Goal: Transaction & Acquisition: Obtain resource

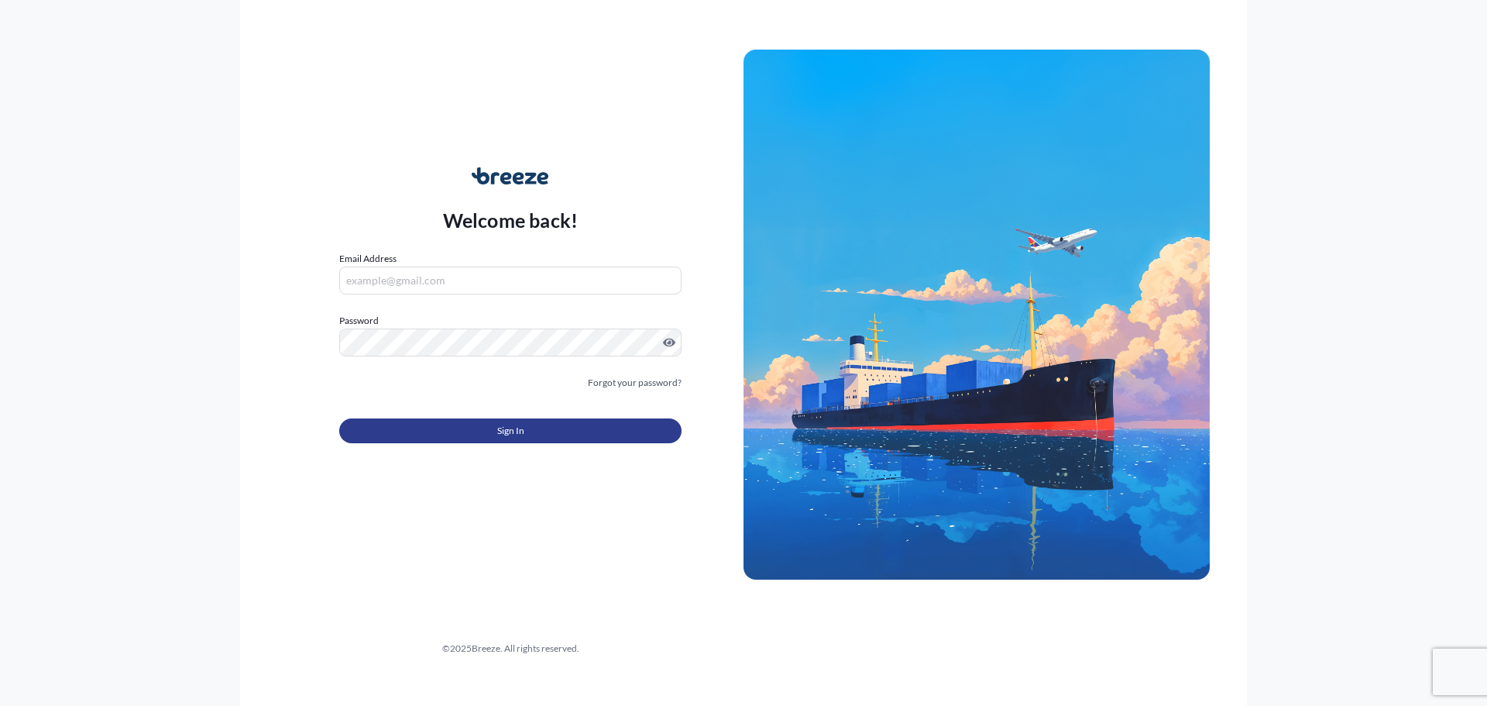
type input "[EMAIL_ADDRESS][DOMAIN_NAME]"
click at [517, 427] on span "Sign In" at bounding box center [510, 430] width 27 height 15
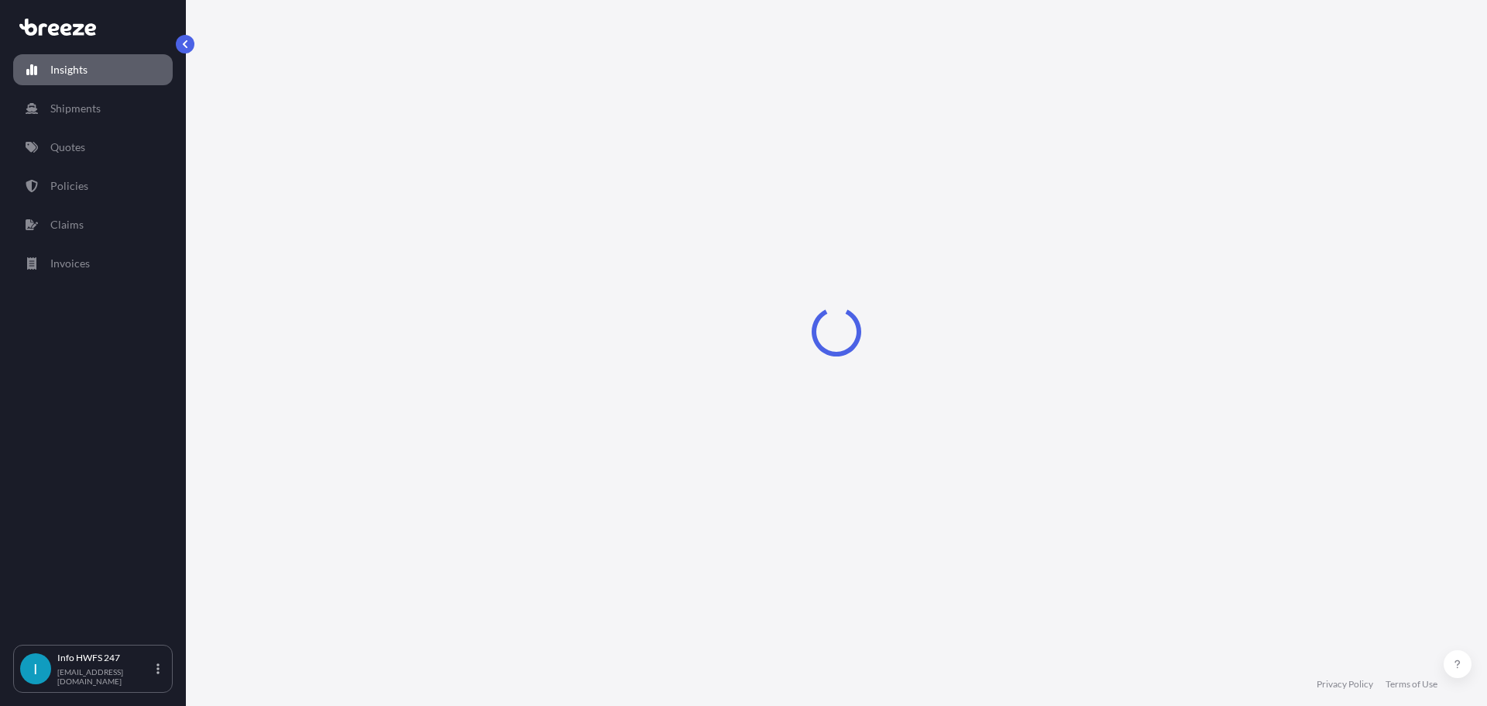
select select "2025"
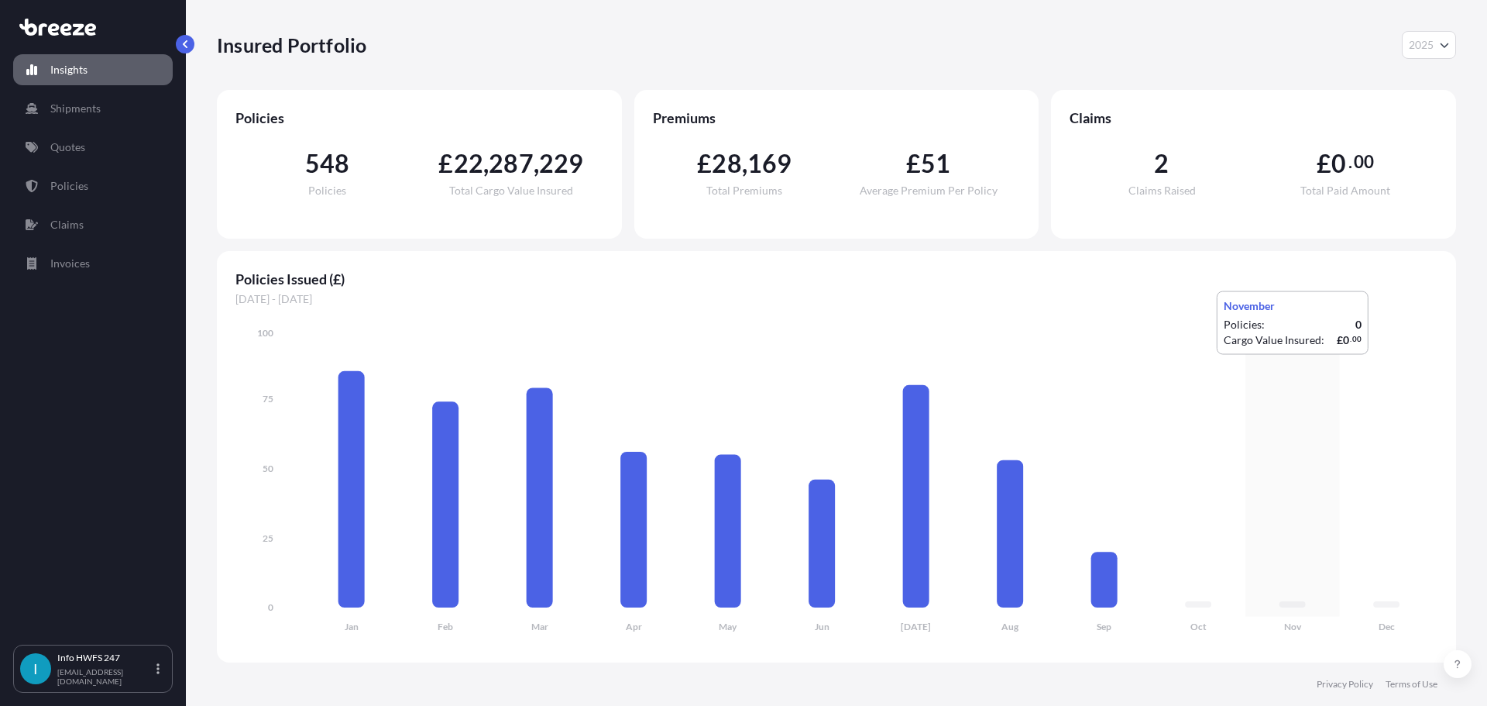
click at [1258, 370] on icon "Jan Feb Mar Apr May Jun [DATE] Aug Sep Oct Nov Dec 0 25 50 75 100" at bounding box center [836, 484] width 1202 height 318
click at [80, 137] on link "Quotes" at bounding box center [93, 147] width 160 height 31
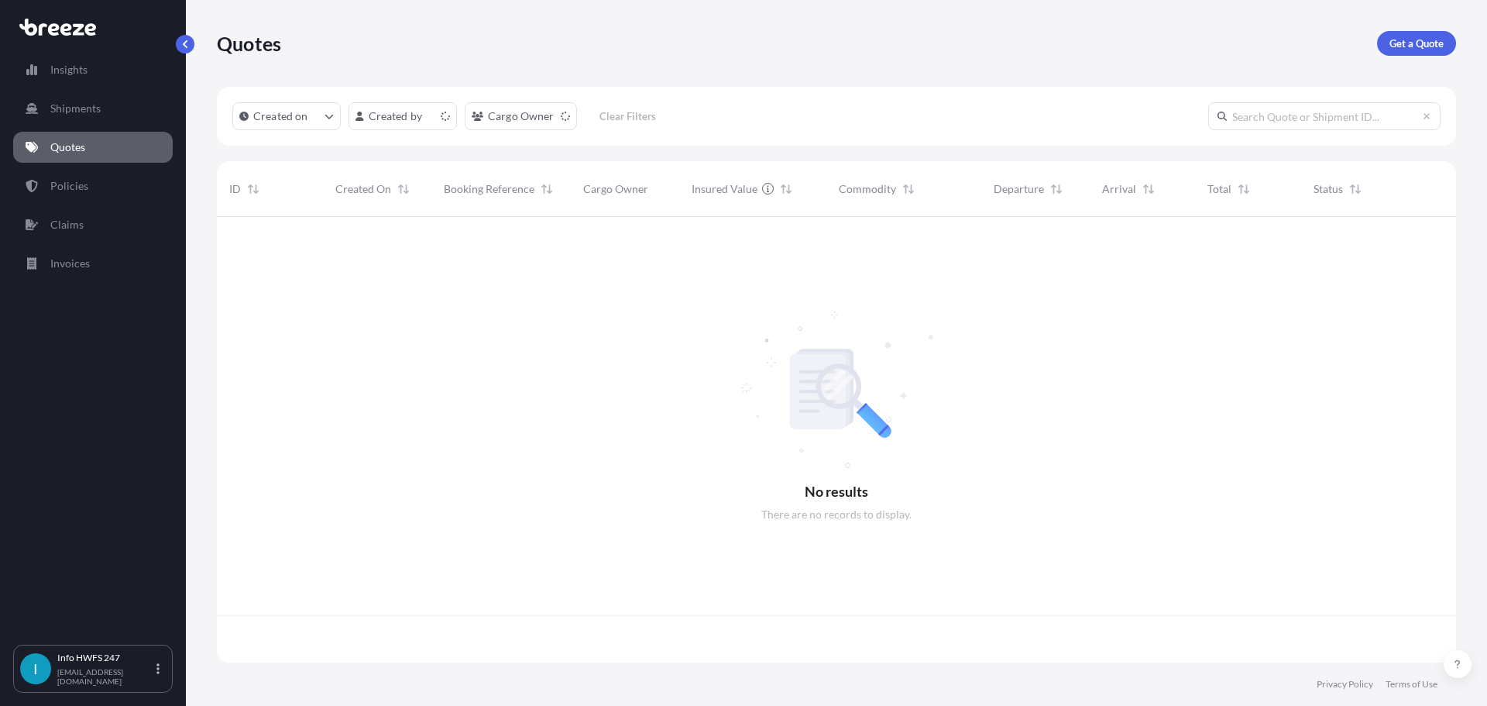
scroll to position [442, 1228]
click at [1409, 49] on p "Get a Quote" at bounding box center [1417, 43] width 54 height 15
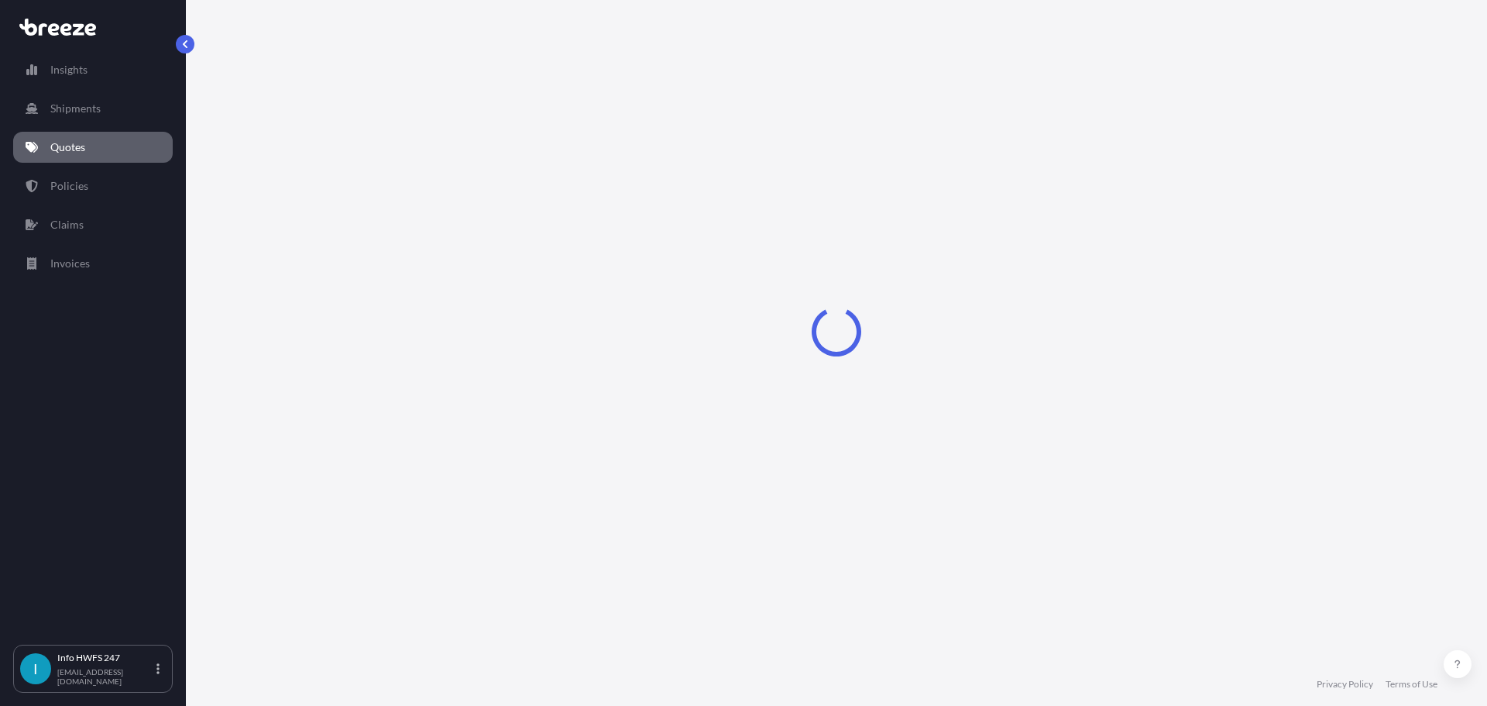
select select "Road"
select select "Air"
select select "1"
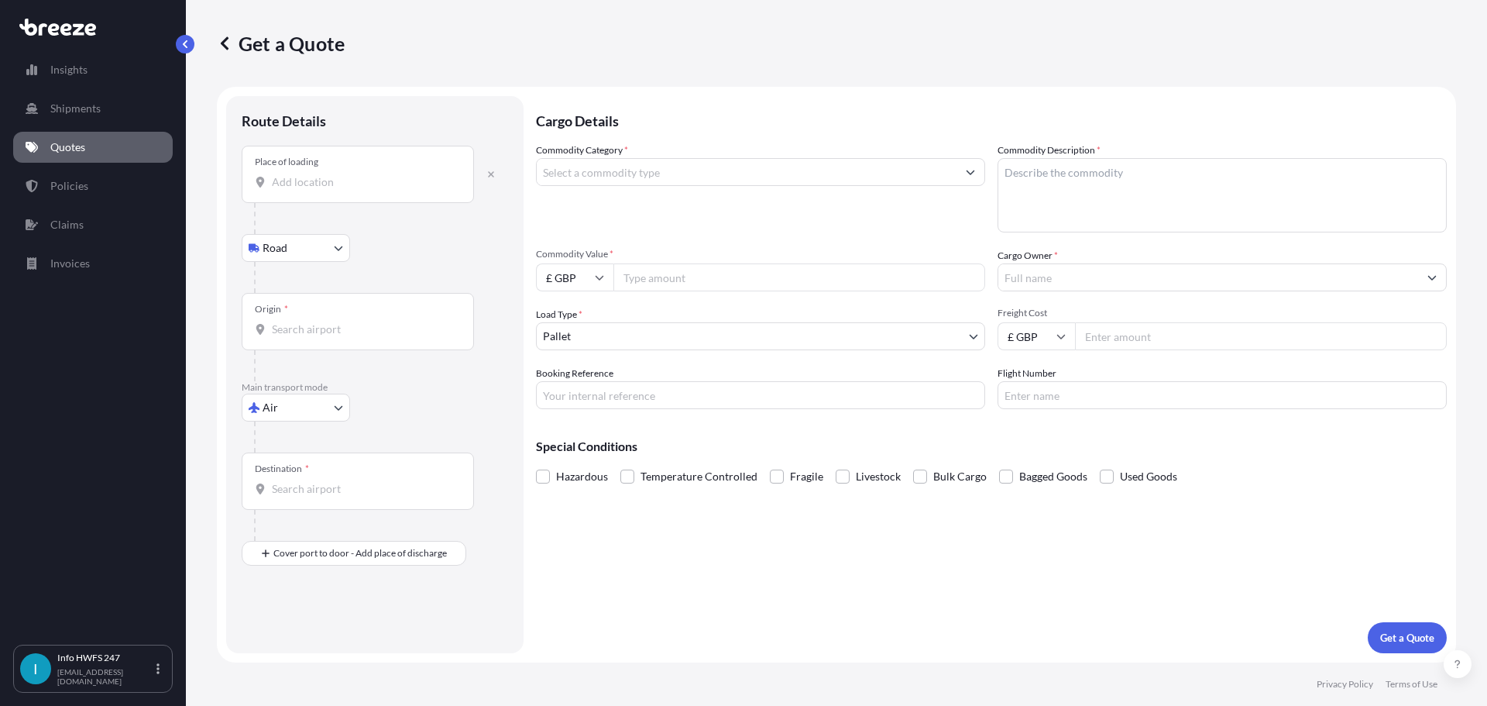
click at [342, 192] on div "Place of loading" at bounding box center [358, 174] width 232 height 57
click at [342, 190] on input "Place of loading" at bounding box center [363, 181] width 183 height 15
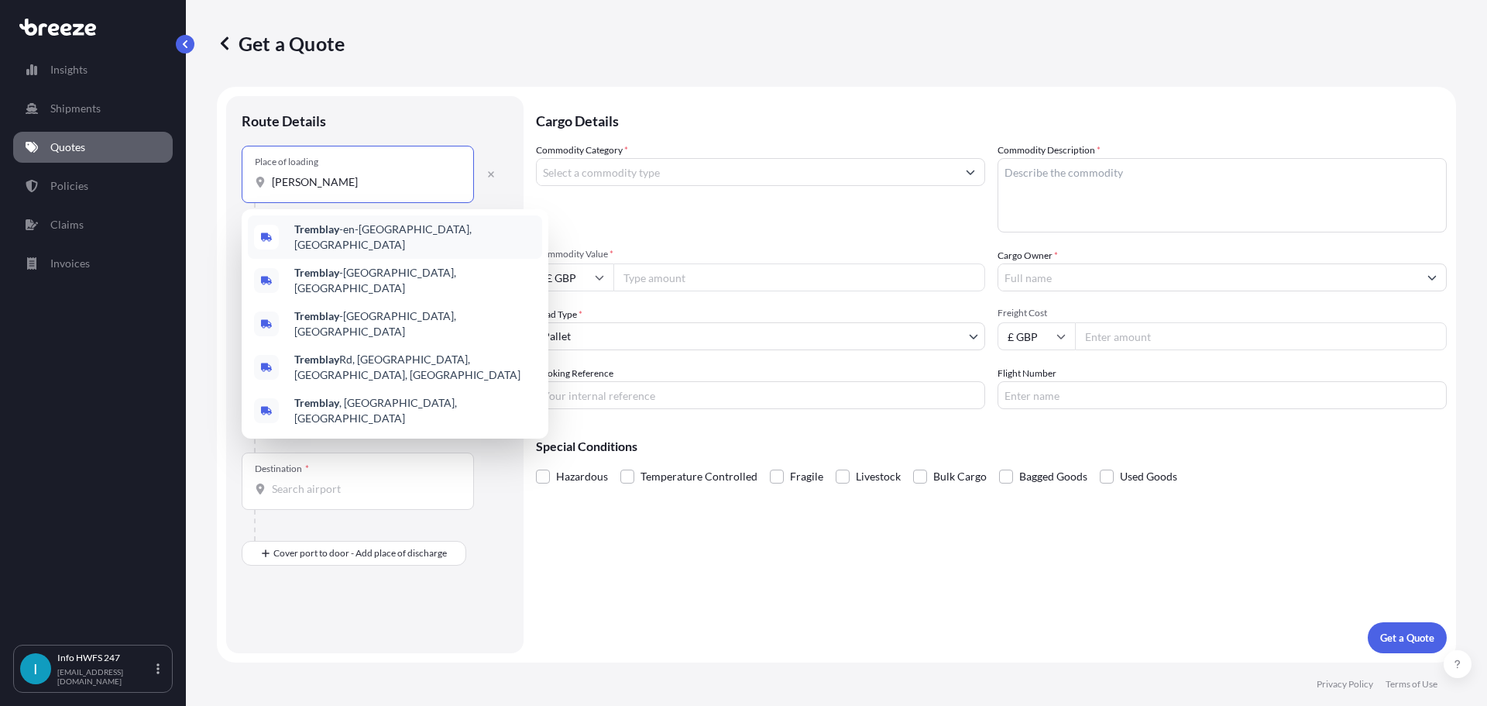
click at [350, 229] on span "[PERSON_NAME] -en-[GEOGRAPHIC_DATA], [GEOGRAPHIC_DATA]" at bounding box center [415, 237] width 242 height 31
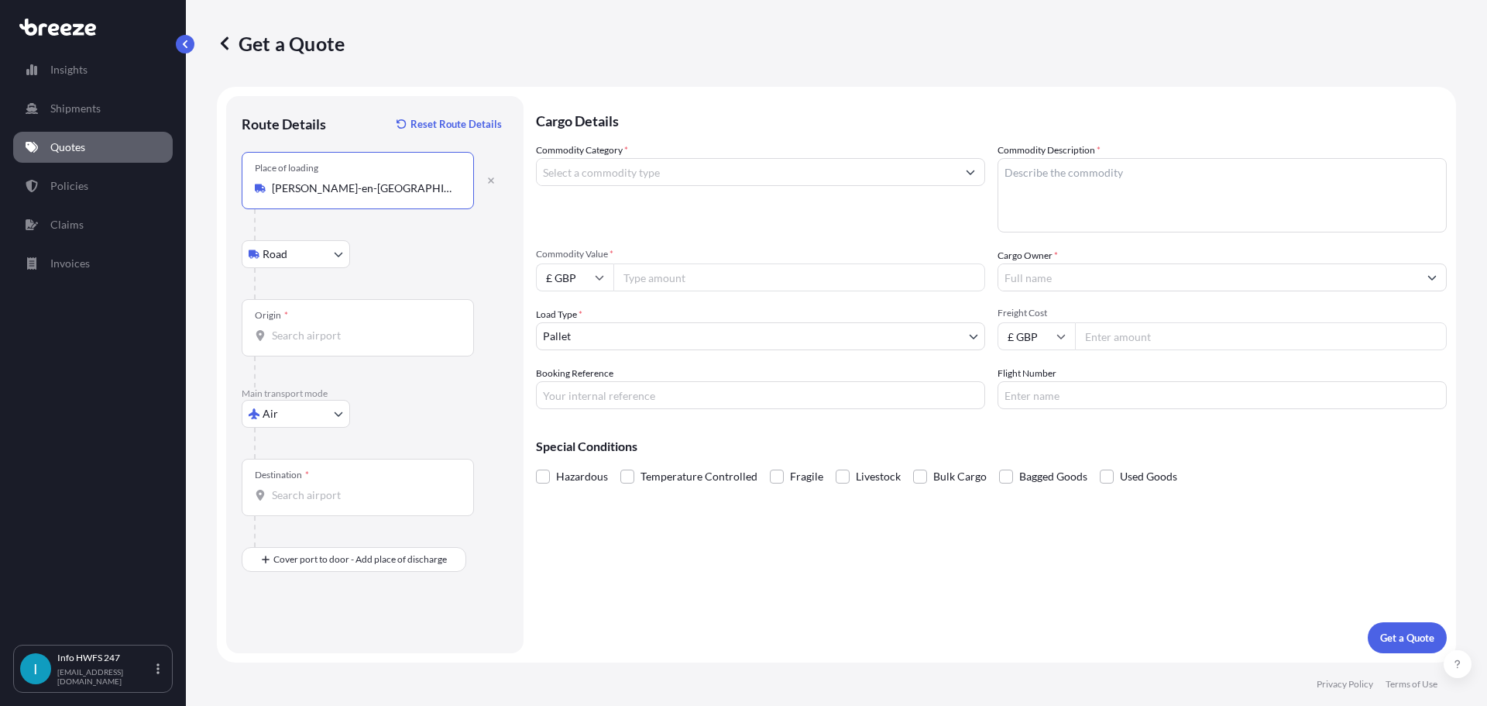
type input "[PERSON_NAME]-en-[GEOGRAPHIC_DATA], [GEOGRAPHIC_DATA]"
click at [299, 332] on input "Origin *" at bounding box center [363, 335] width 183 height 15
type input "cdg"
click at [335, 346] on div "Origin * cdg" at bounding box center [358, 327] width 232 height 57
click at [335, 343] on input "cdg" at bounding box center [363, 335] width 183 height 15
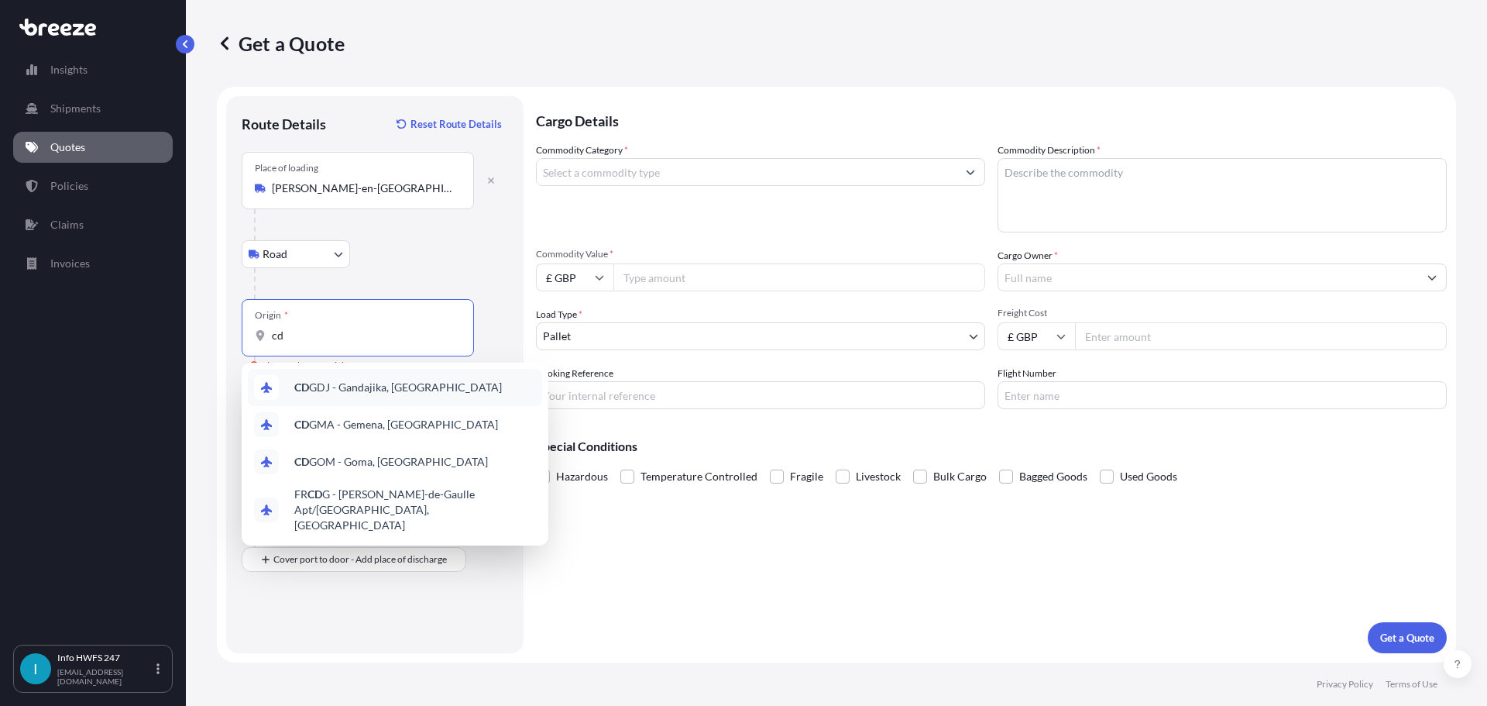
type input "c"
click at [358, 492] on span "FR CDG - [PERSON_NAME]-de-Gaulle Apt/[GEOGRAPHIC_DATA], [GEOGRAPHIC_DATA]" at bounding box center [415, 509] width 242 height 46
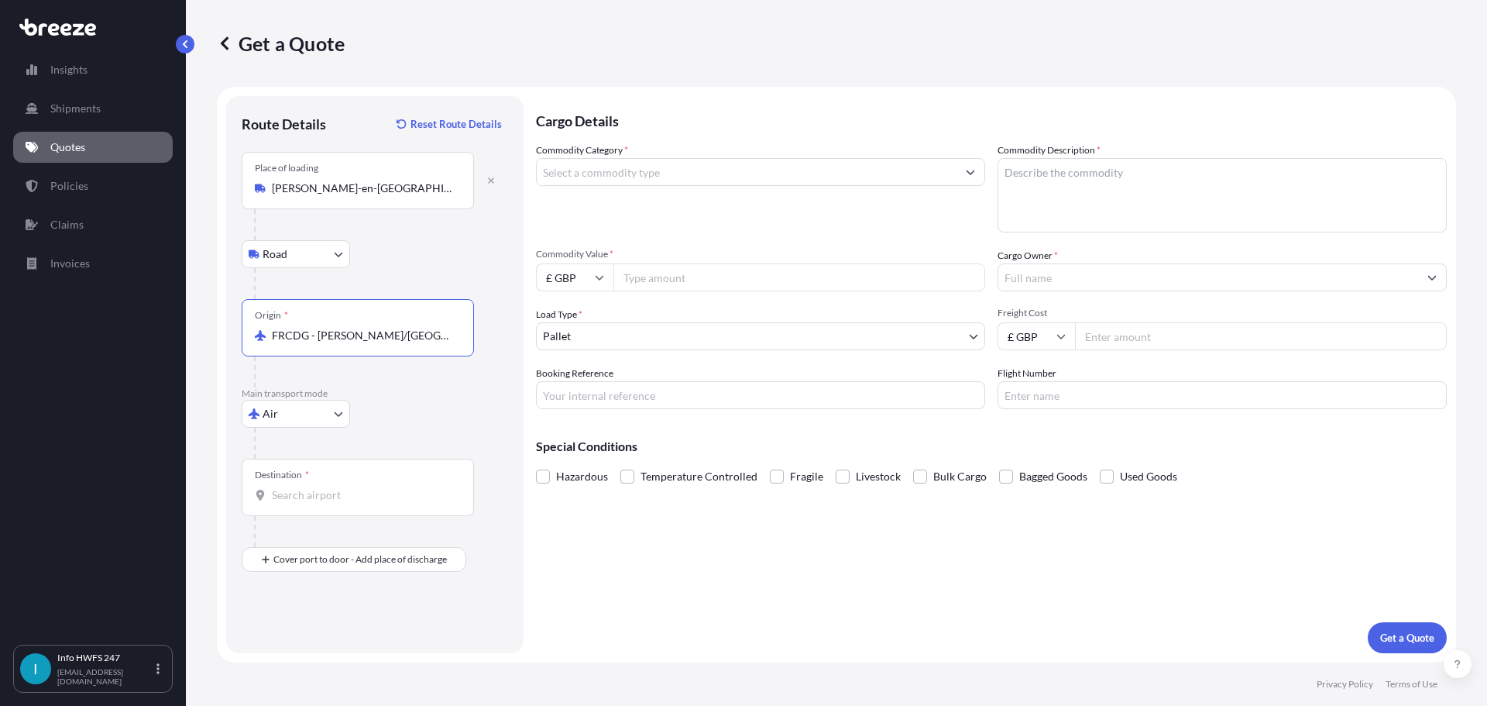
type input "FRCDG - [PERSON_NAME]/[GEOGRAPHIC_DATA], [GEOGRAPHIC_DATA]"
click at [295, 500] on input "Destination *" at bounding box center [363, 494] width 183 height 15
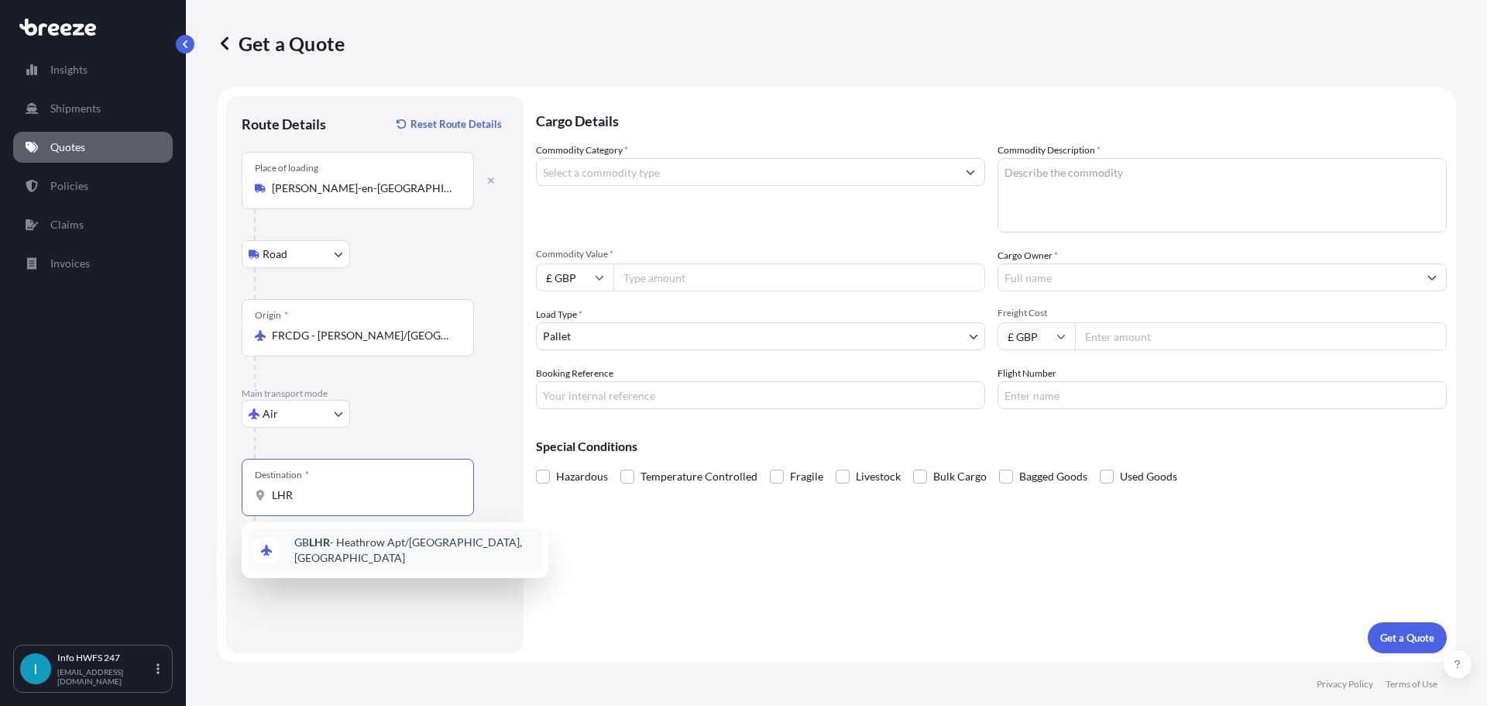
click at [322, 558] on div "GB LHR - Heathrow Apt/[GEOGRAPHIC_DATA], [GEOGRAPHIC_DATA]" at bounding box center [395, 549] width 294 height 43
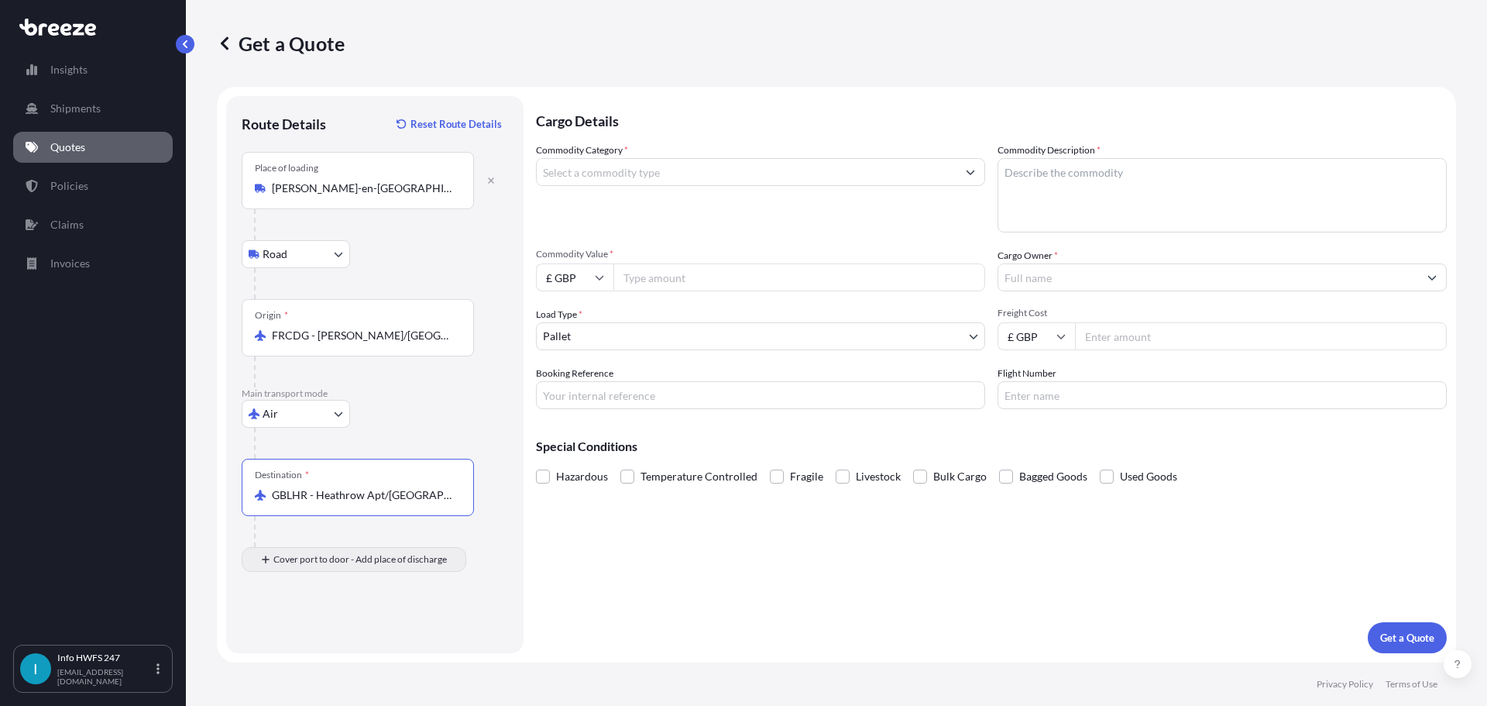
type input "GBLHR - Heathrow Apt/[GEOGRAPHIC_DATA], [GEOGRAPHIC_DATA]"
click at [297, 639] on input "Place of Discharge" at bounding box center [363, 641] width 183 height 15
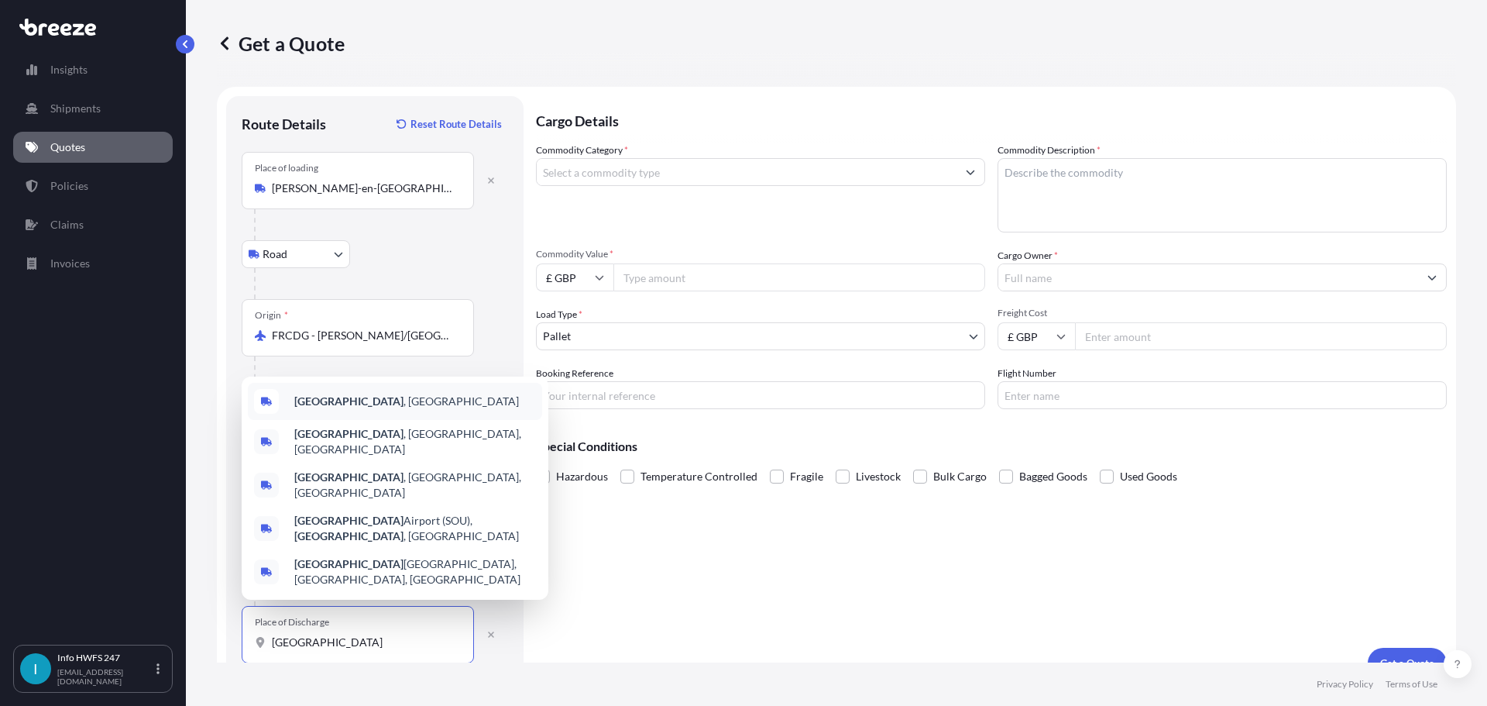
click at [342, 407] on b "[GEOGRAPHIC_DATA]" at bounding box center [348, 400] width 109 height 13
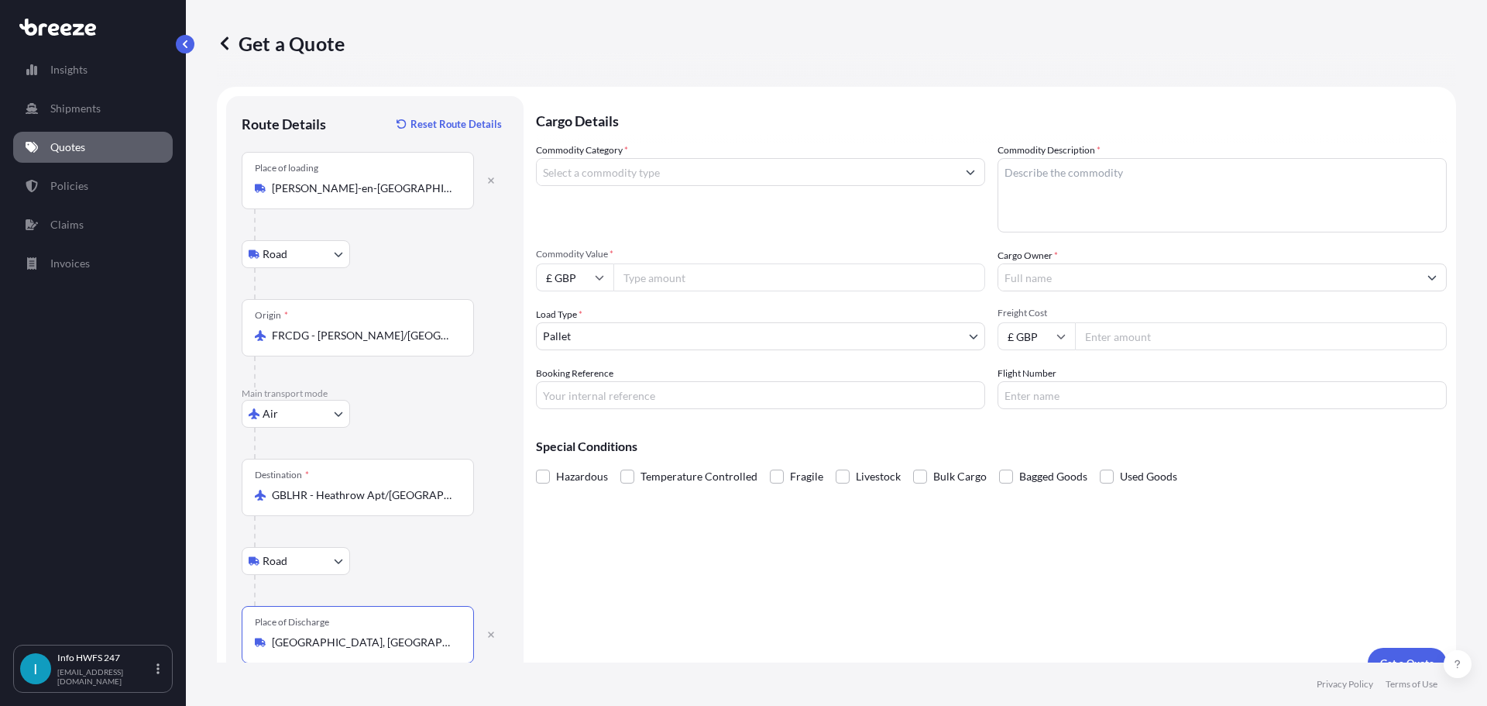
type input "[GEOGRAPHIC_DATA], [GEOGRAPHIC_DATA]"
click at [712, 177] on input "Commodity Category *" at bounding box center [747, 172] width 420 height 28
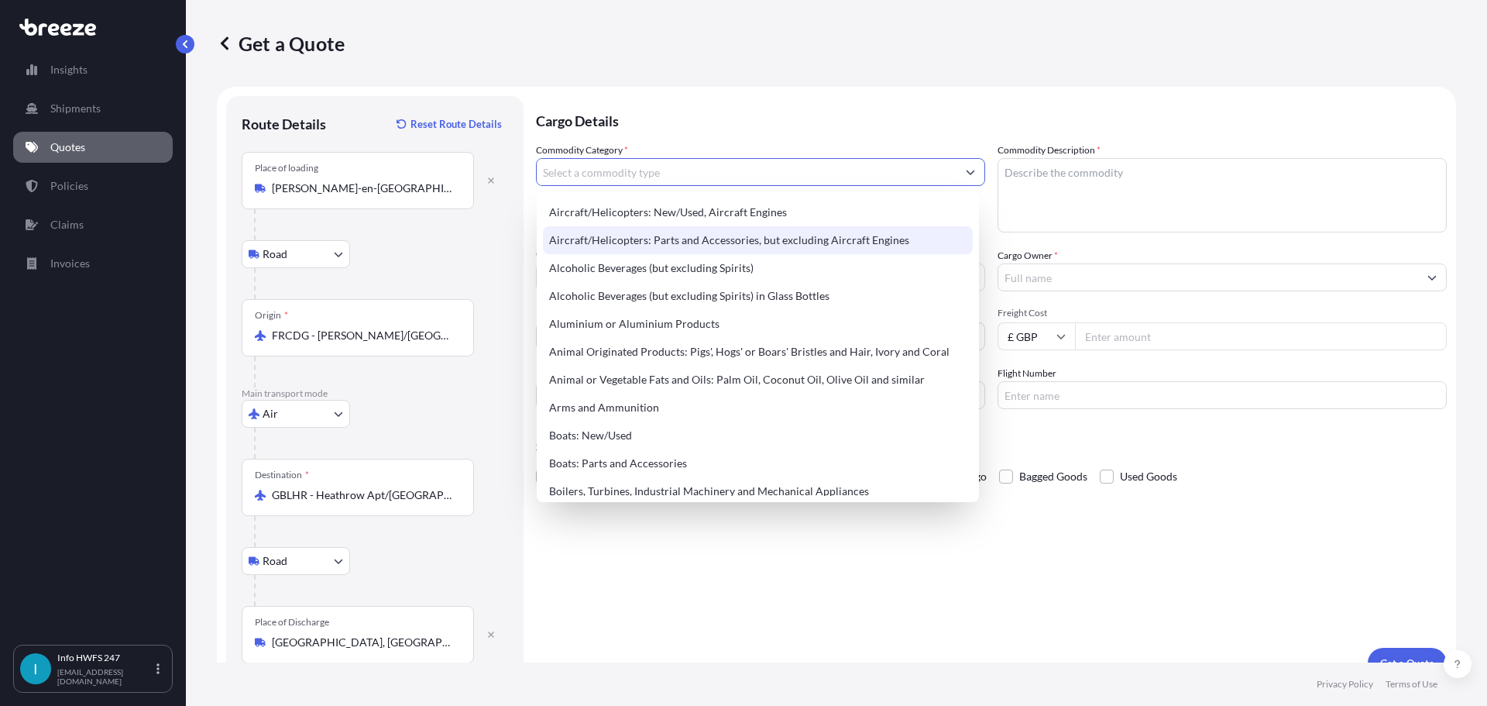
click at [724, 241] on div "Aircraft/Helicopters: Parts and Accessories, but excluding Aircraft Engines" at bounding box center [758, 240] width 430 height 28
type input "Aircraft/Helicopters: Parts and Accessories, but excluding Aircraft Engines"
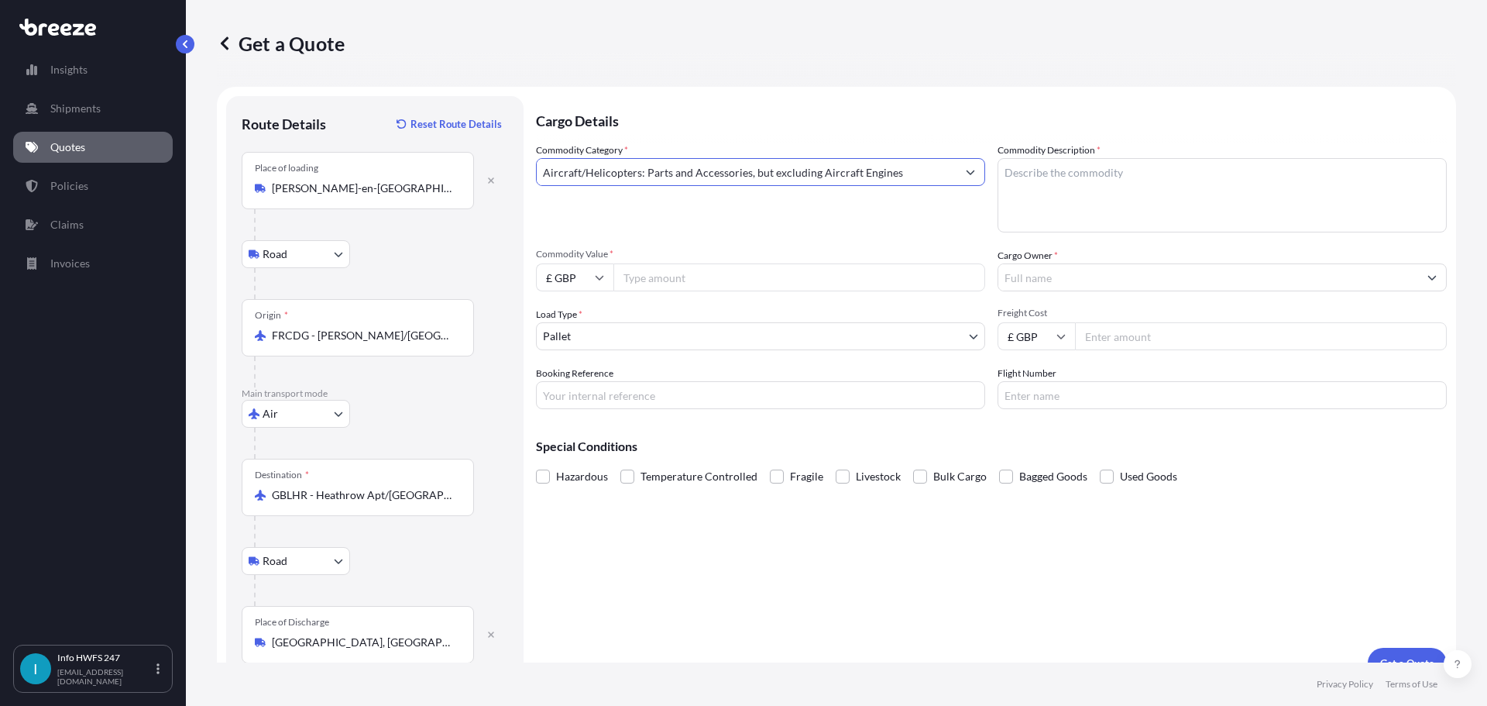
click at [1067, 194] on textarea "Commodity Description *" at bounding box center [1222, 195] width 449 height 74
type textarea "STARTER GENERATOR / RAT HYDRAULIC MOTOR ASSY"
click at [702, 287] on input "Commodity Value *" at bounding box center [800, 277] width 372 height 28
click at [601, 282] on input "£ GBP" at bounding box center [574, 277] width 77 height 28
click at [583, 380] on div "$ USD" at bounding box center [574, 384] width 65 height 29
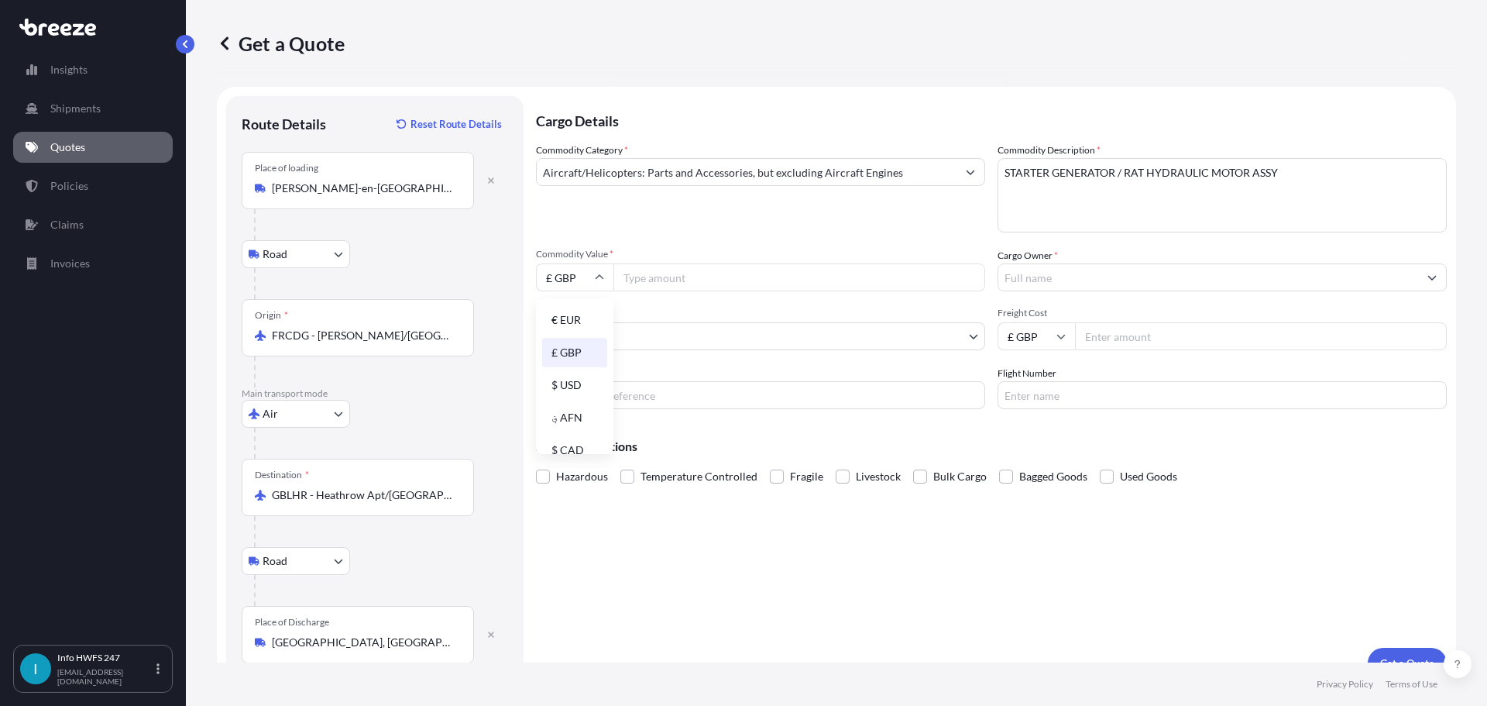
type input "$ USD"
click at [680, 280] on input "Commodity Value *" at bounding box center [800, 277] width 372 height 28
type input "12922"
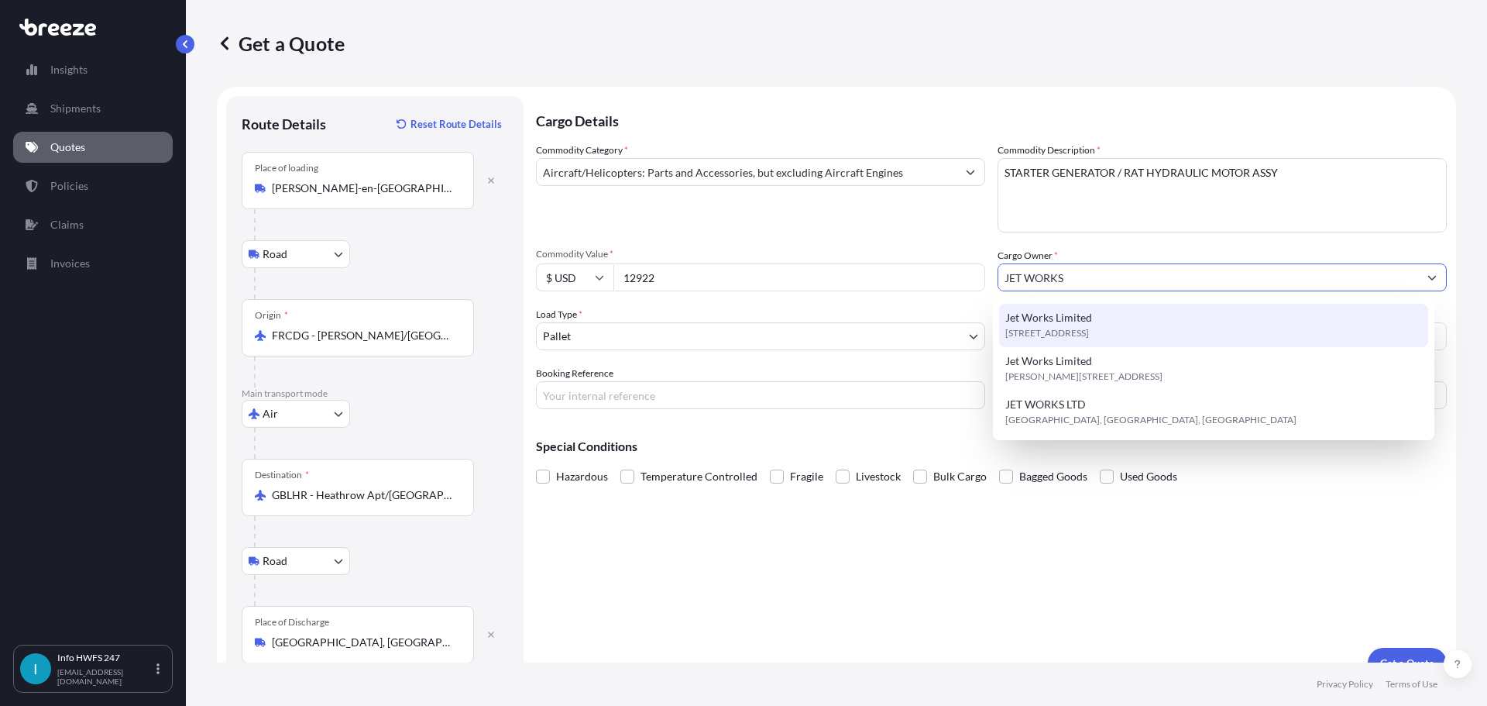
click at [1058, 321] on span "Jet Works Limited" at bounding box center [1049, 317] width 87 height 15
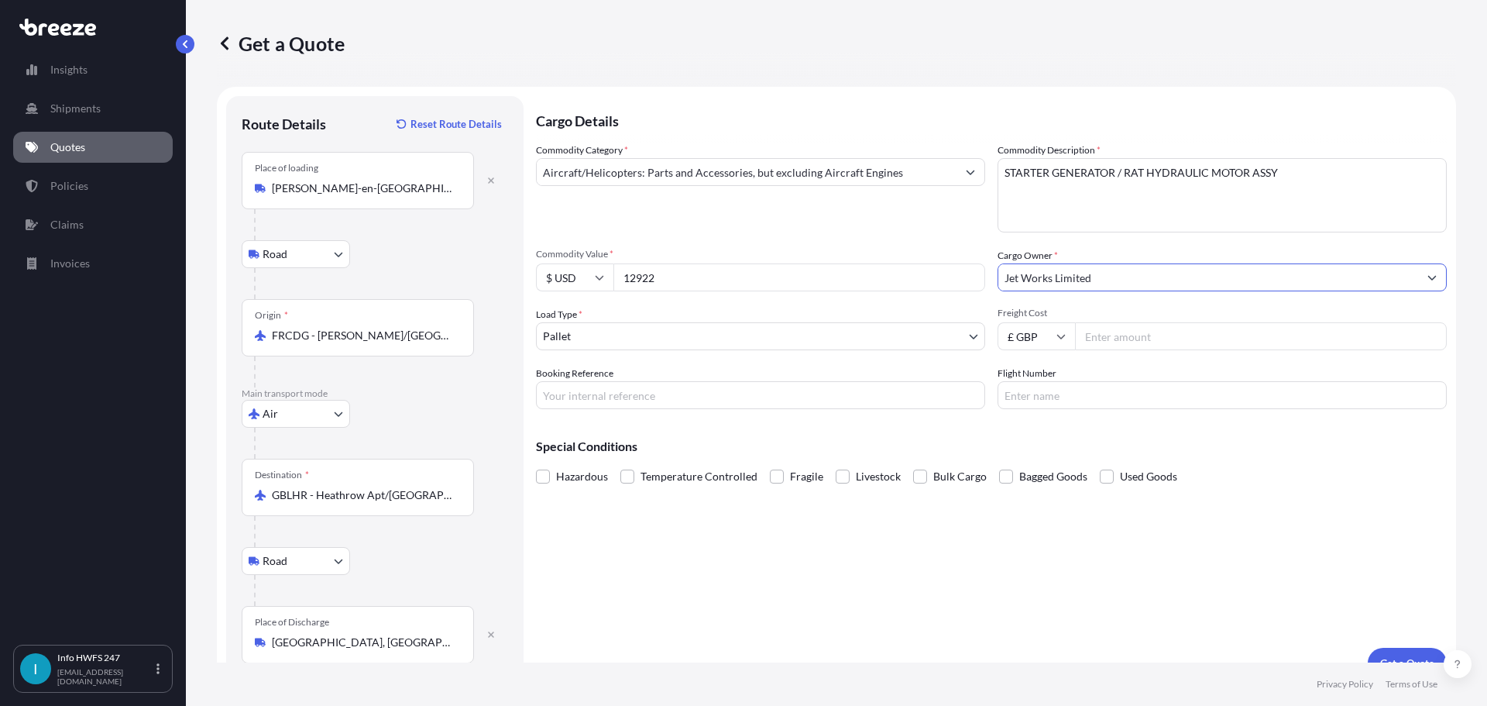
type input "Jet Works Limited"
click at [707, 336] on body "0 options available. 3 options available. 1 option available. 3 options availab…" at bounding box center [743, 353] width 1487 height 706
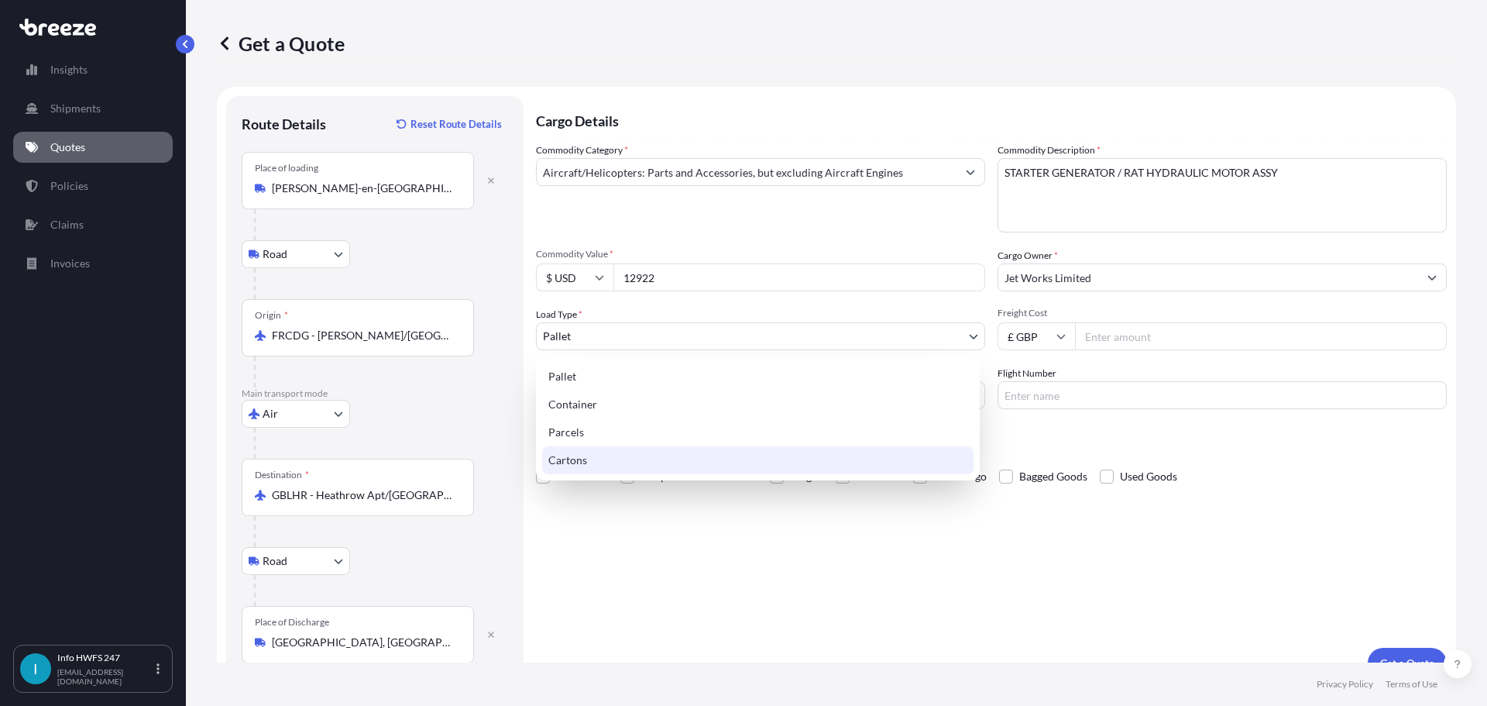
click at [593, 462] on div "Cartons" at bounding box center [757, 460] width 431 height 28
select select "4"
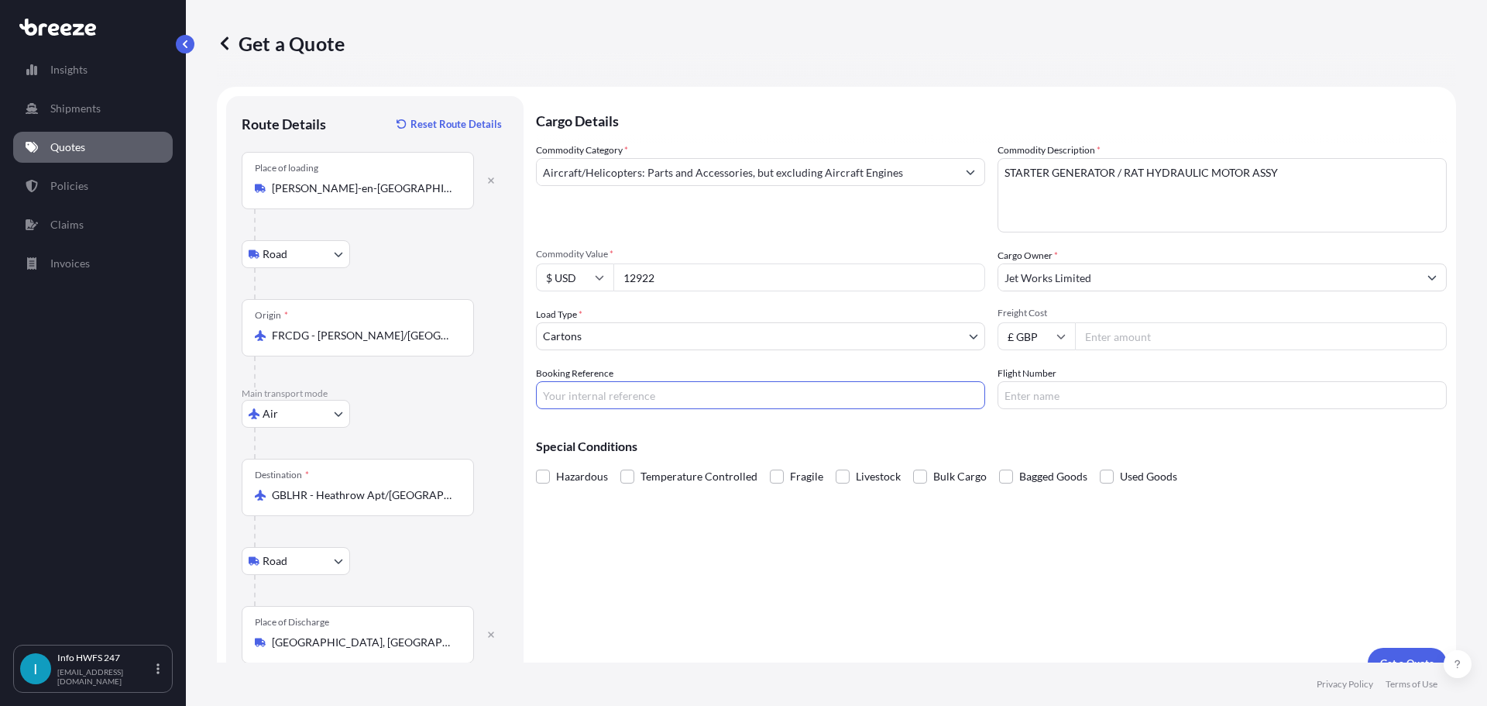
click at [608, 402] on input "Booking Reference" at bounding box center [760, 395] width 449 height 28
type input "HI166456"
click at [1059, 403] on input "Flight Number" at bounding box center [1222, 395] width 449 height 28
type input "AF1580"
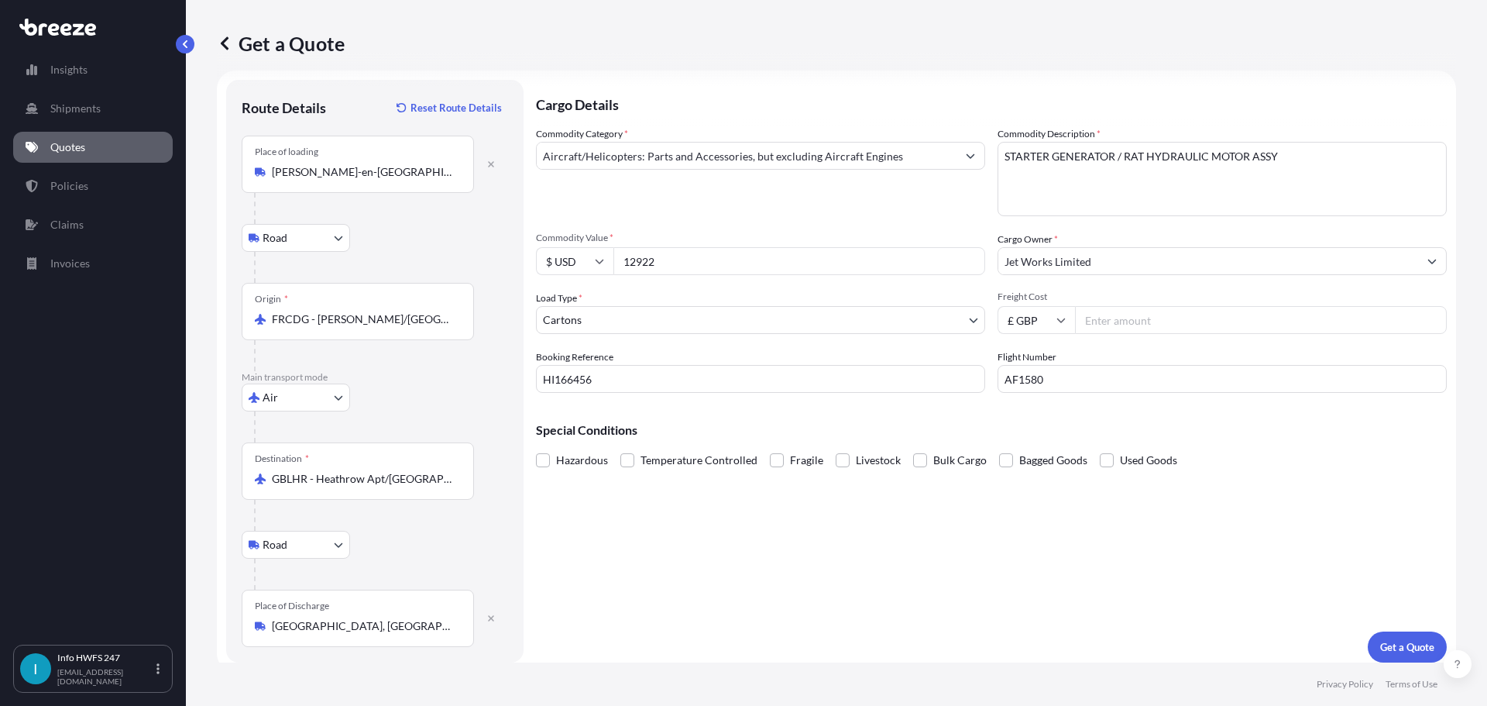
scroll to position [26, 0]
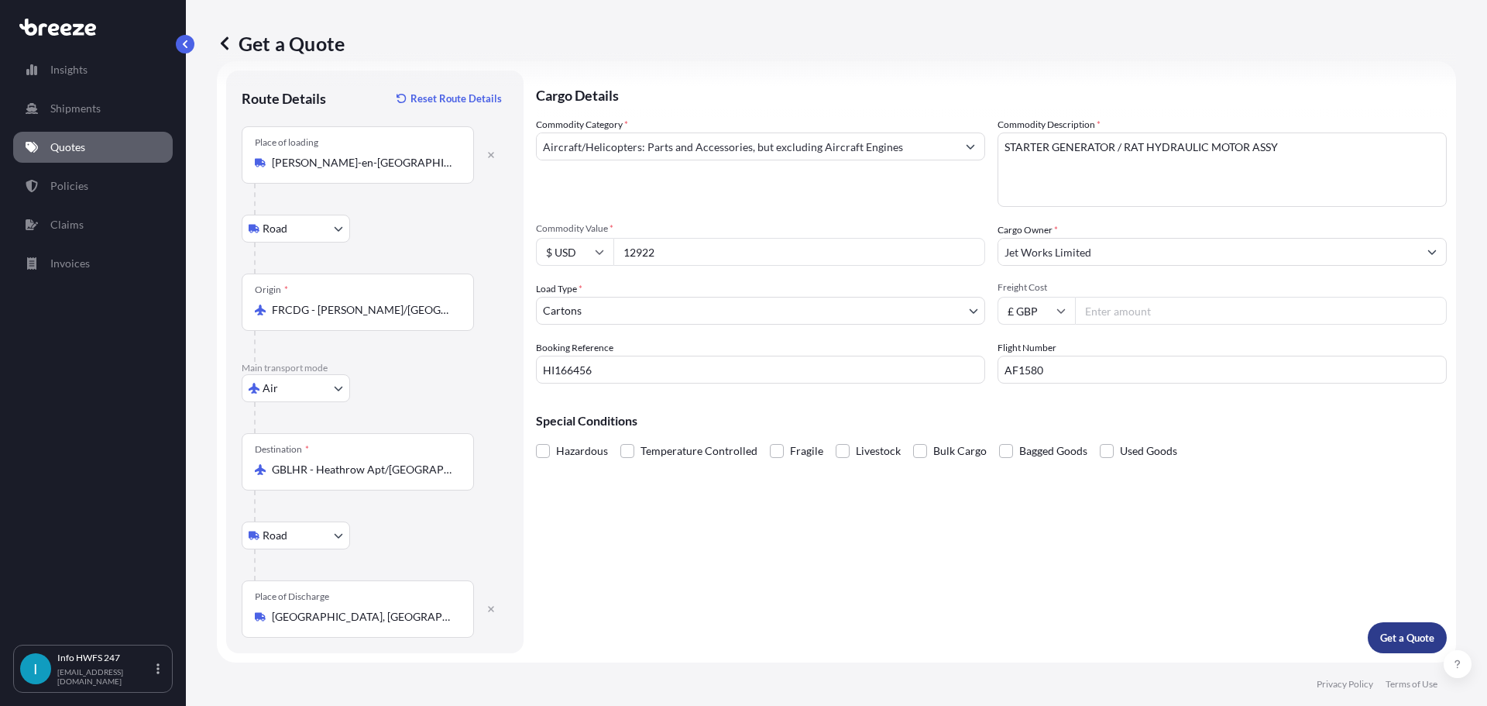
click at [1391, 634] on p "Get a Quote" at bounding box center [1407, 637] width 54 height 15
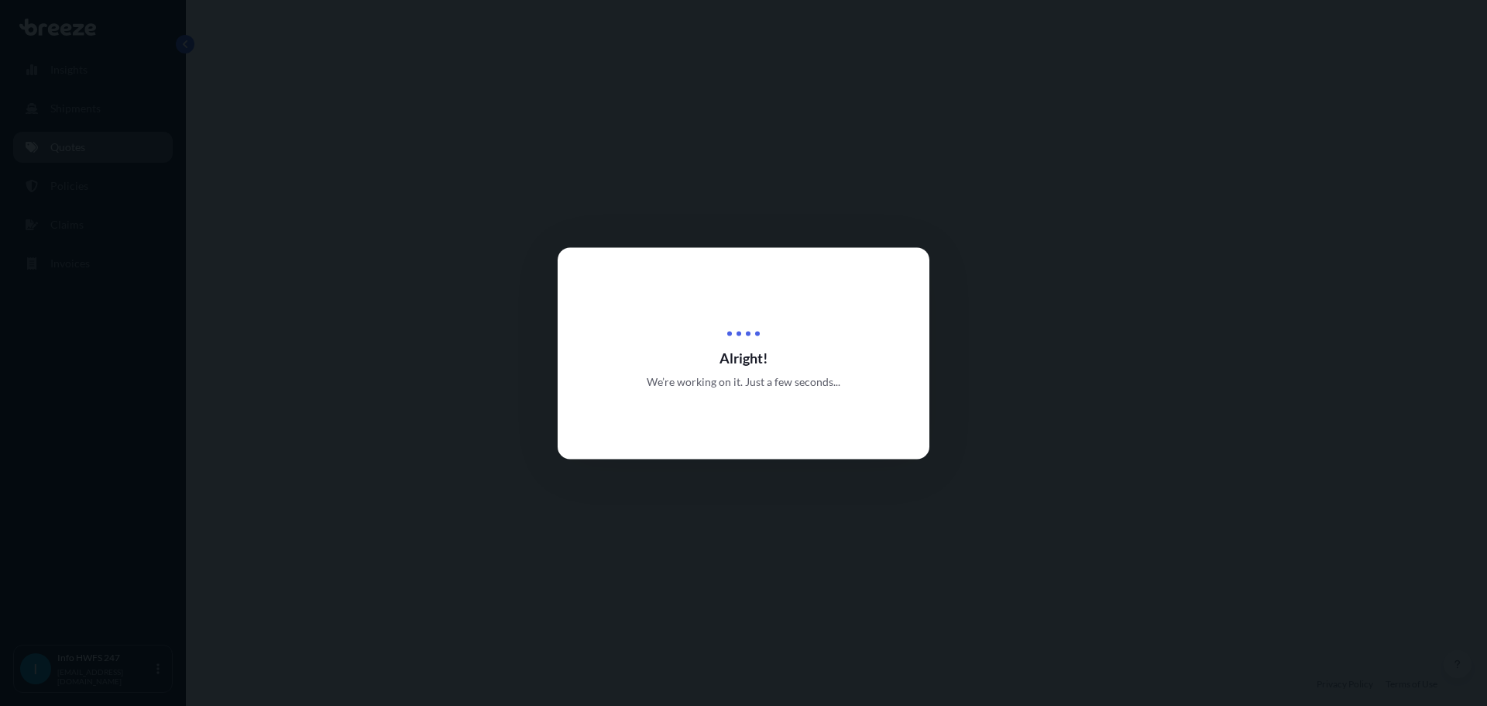
select select "Road"
select select "Air"
select select "Road"
select select "4"
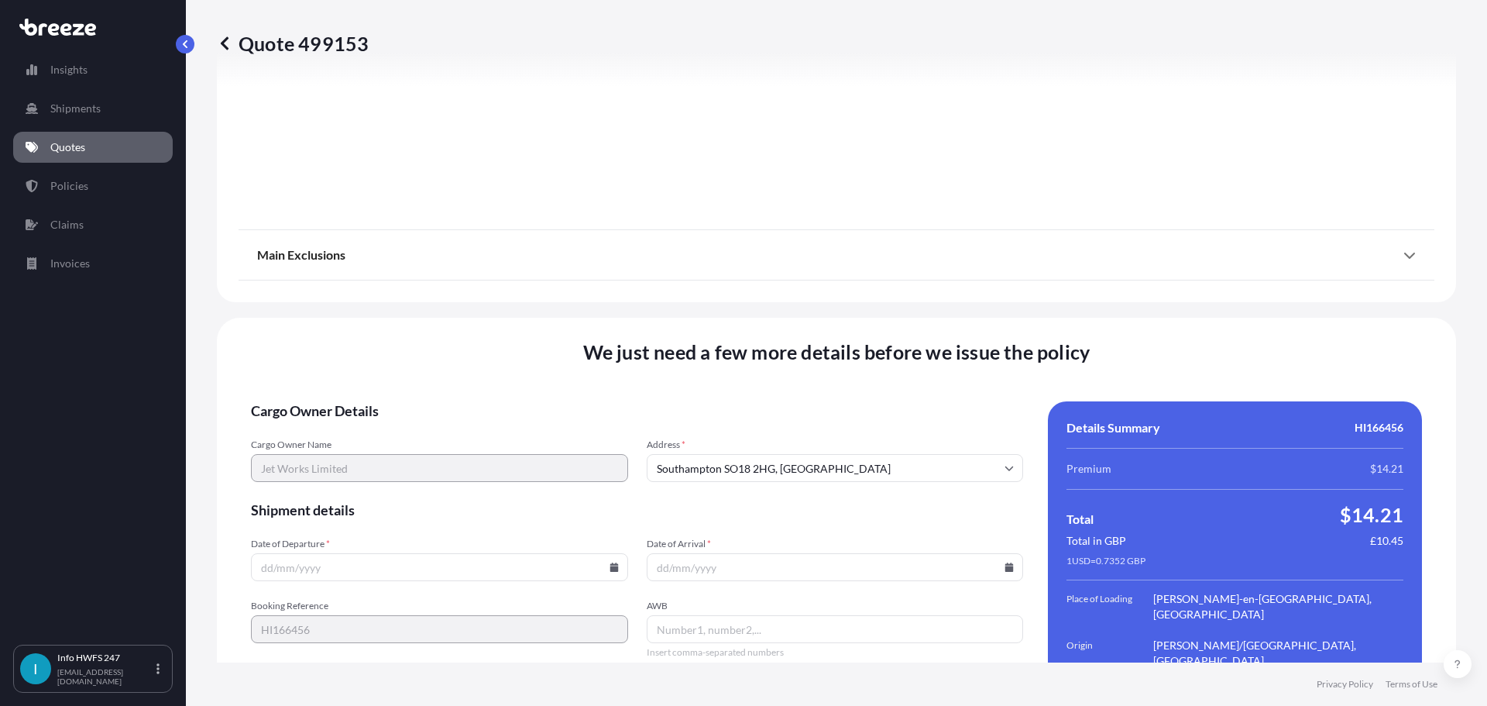
scroll to position [2046, 0]
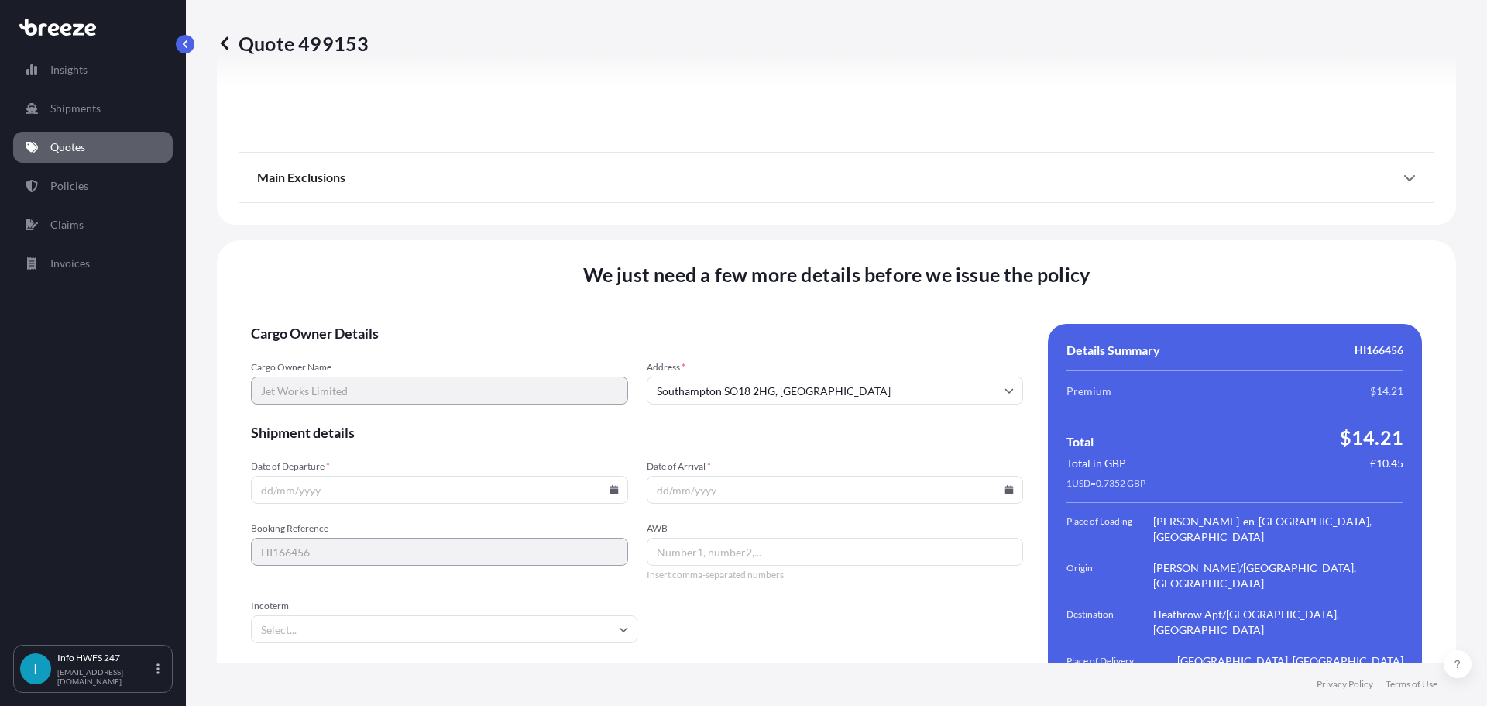
click at [297, 476] on input "Date of Departure *" at bounding box center [439, 490] width 377 height 28
click at [545, 476] on input "Date of Departure *" at bounding box center [439, 490] width 377 height 28
click at [615, 476] on input "Date of Departure *" at bounding box center [439, 490] width 377 height 28
click at [610, 485] on icon at bounding box center [614, 489] width 9 height 9
click at [364, 303] on button "16" at bounding box center [365, 305] width 25 height 25
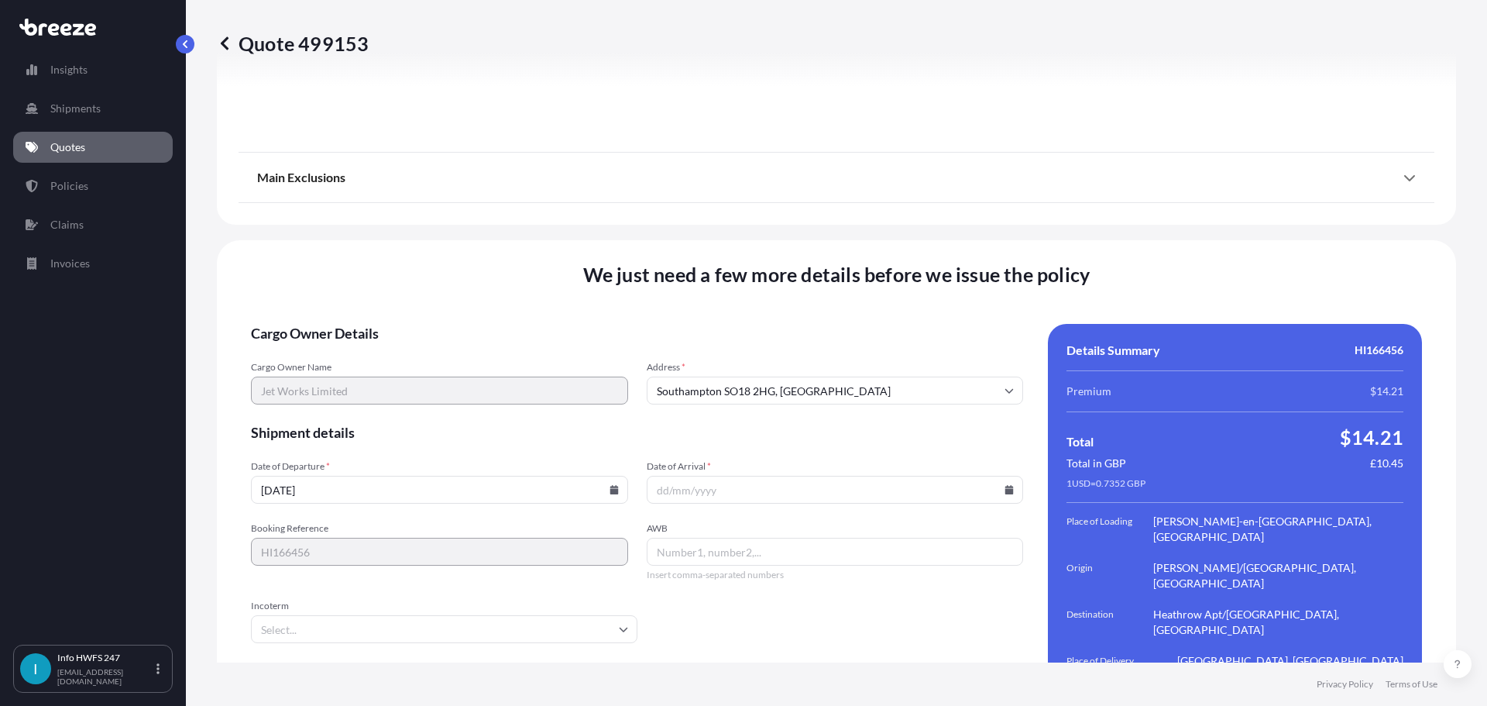
type input "[DATE]"
click at [790, 476] on input "Date of Arrival *" at bounding box center [835, 490] width 377 height 28
click at [1006, 485] on icon at bounding box center [1010, 489] width 9 height 9
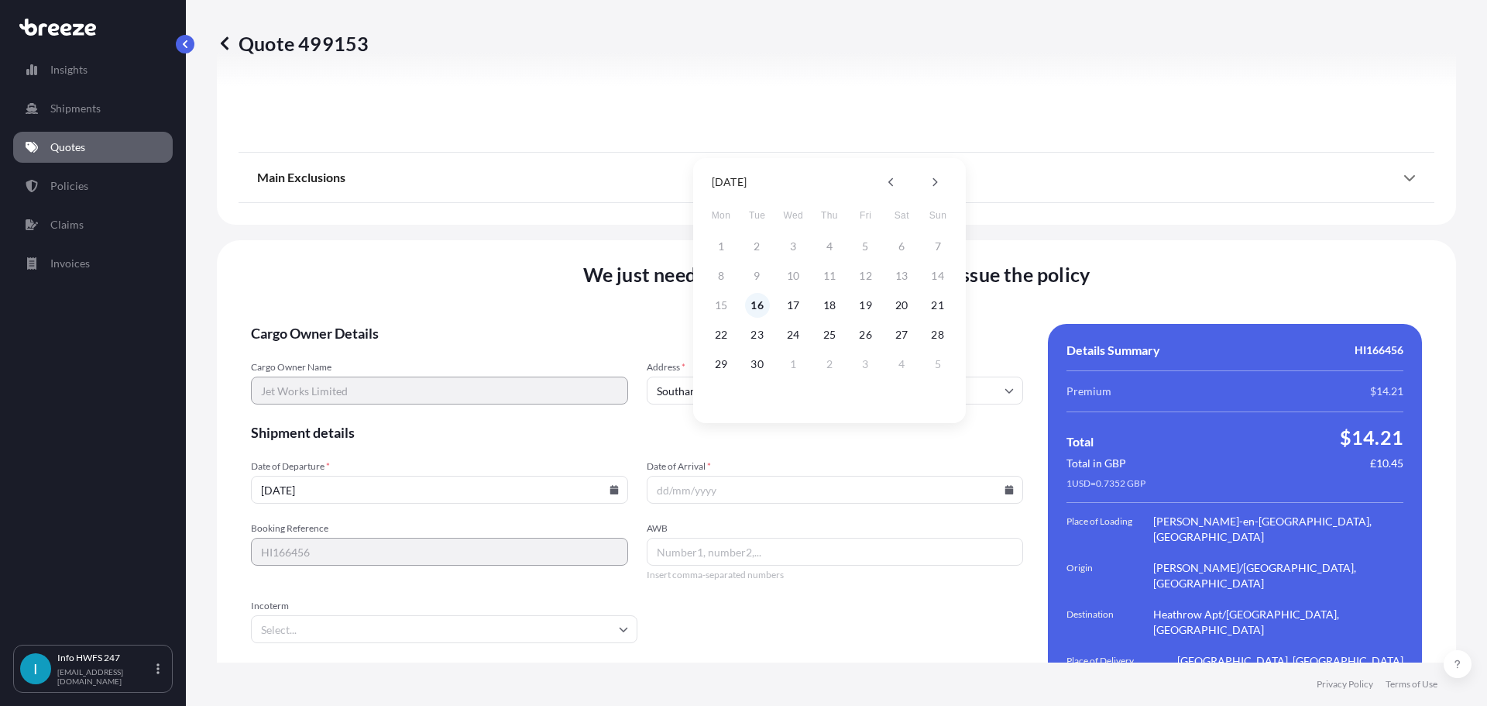
click at [754, 307] on button "16" at bounding box center [757, 305] width 25 height 25
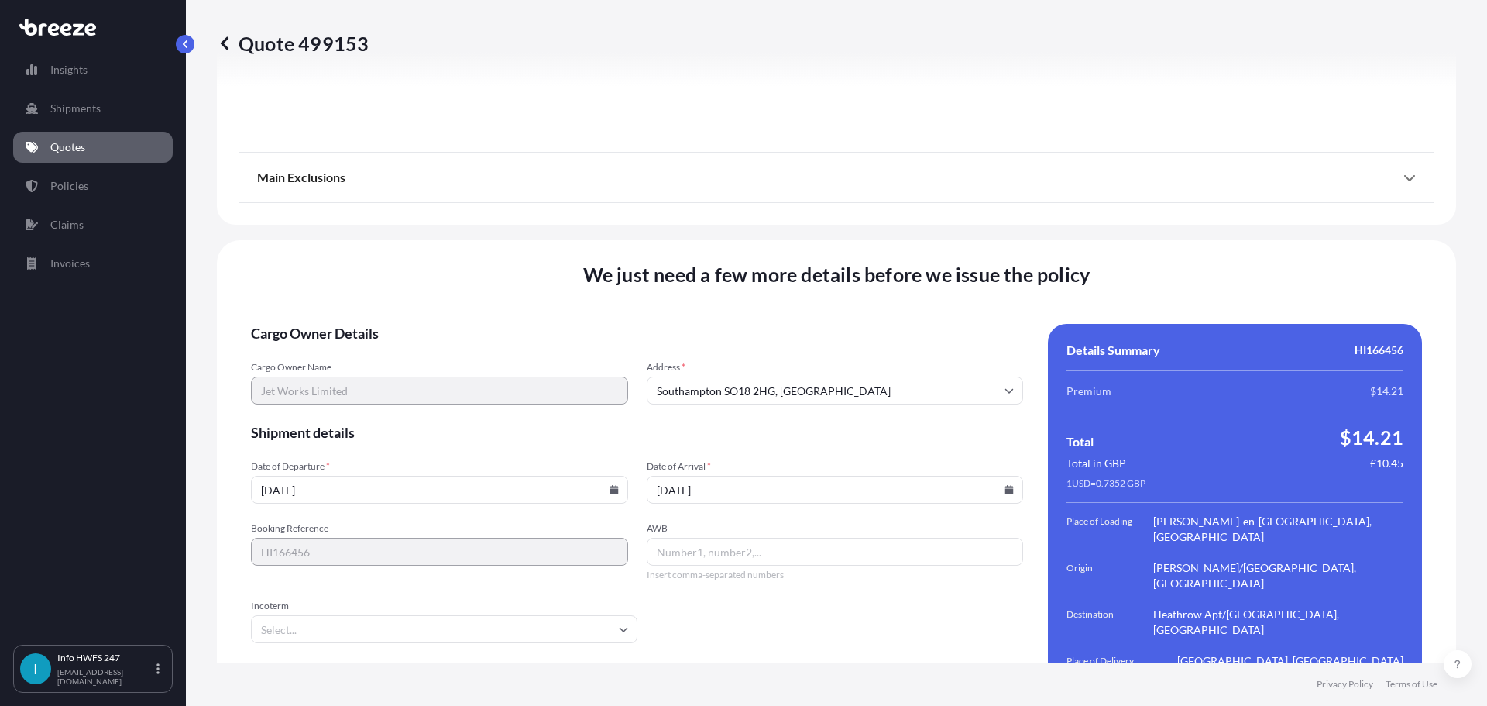
type input "[DATE]"
click at [680, 538] on input "AWB" at bounding box center [835, 552] width 377 height 28
type input "05701836833"
click at [485, 615] on input "Incoterm" at bounding box center [444, 629] width 387 height 28
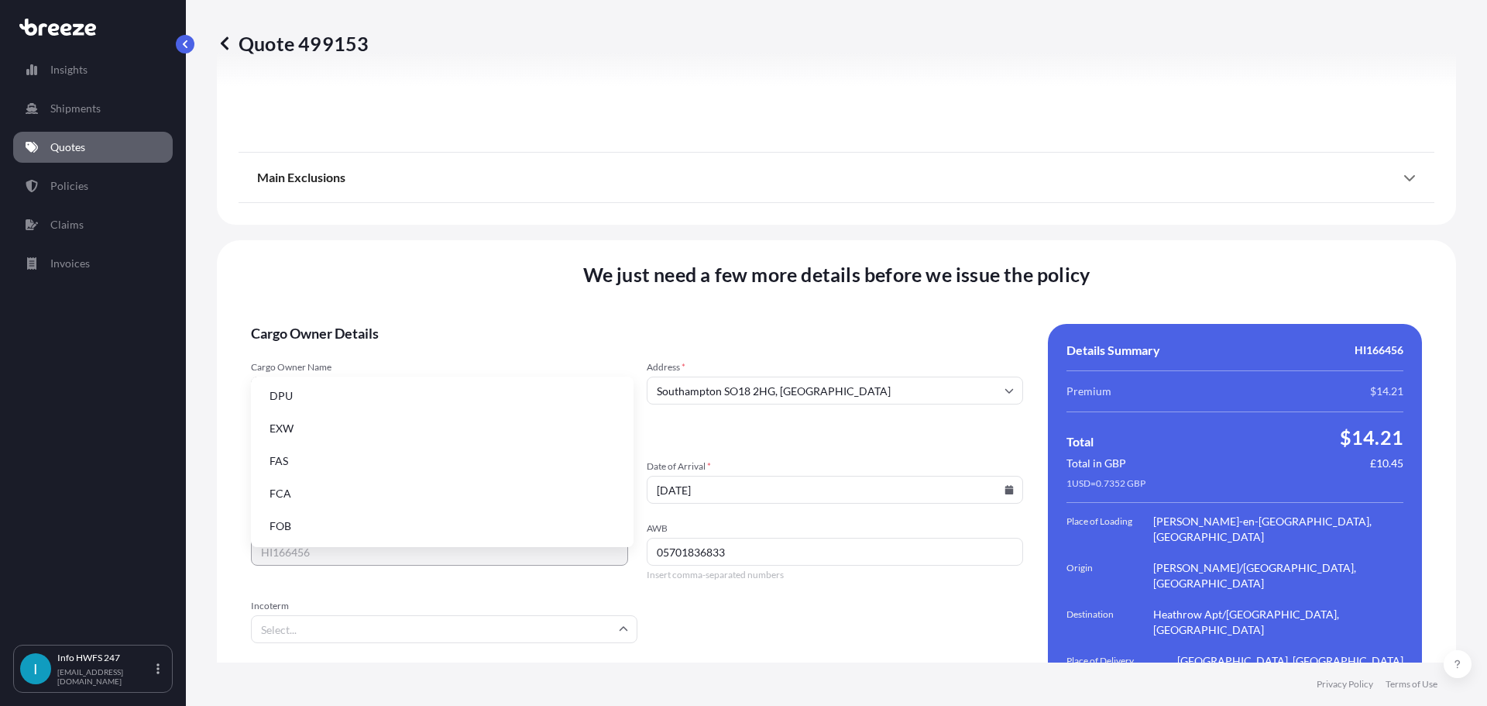
click at [295, 488] on li "FCA" at bounding box center [442, 493] width 370 height 29
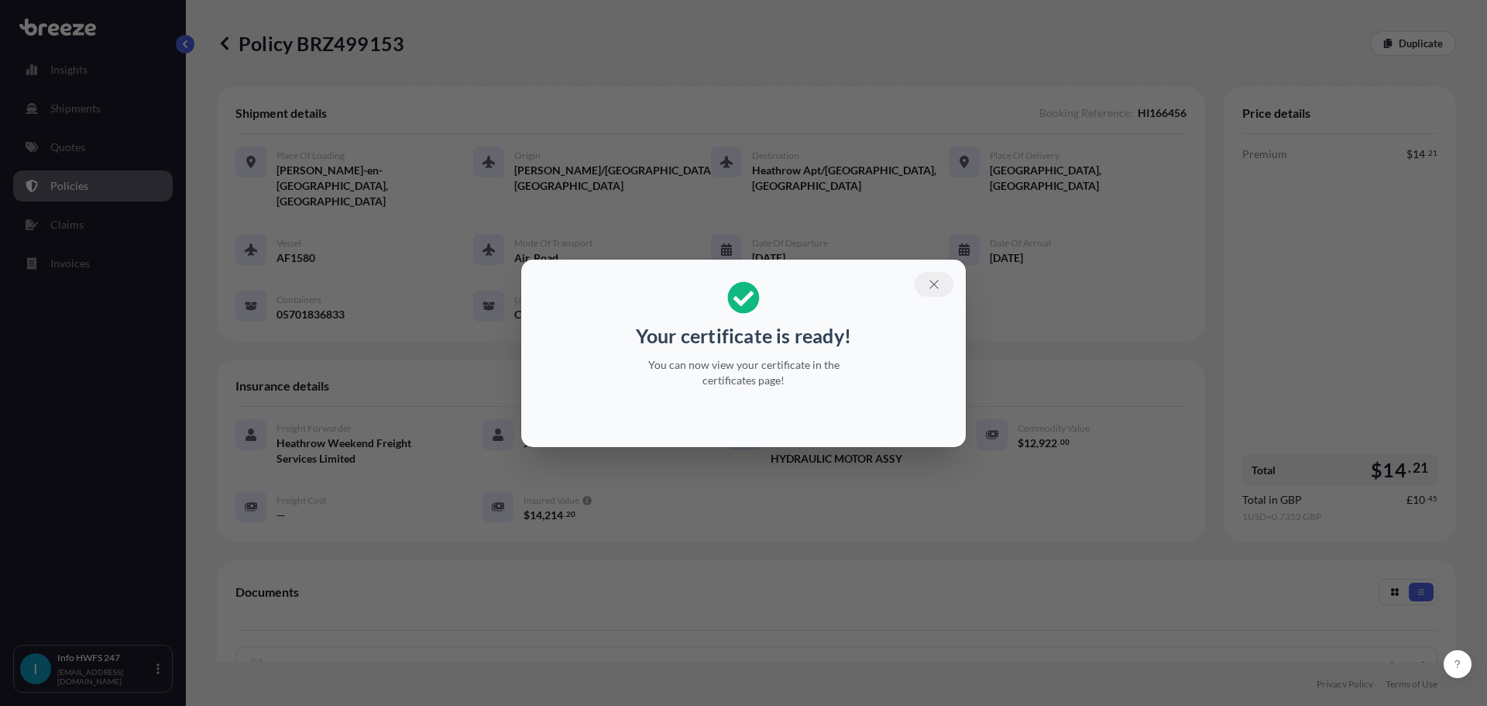
click at [934, 280] on icon "button" at bounding box center [934, 284] width 14 height 14
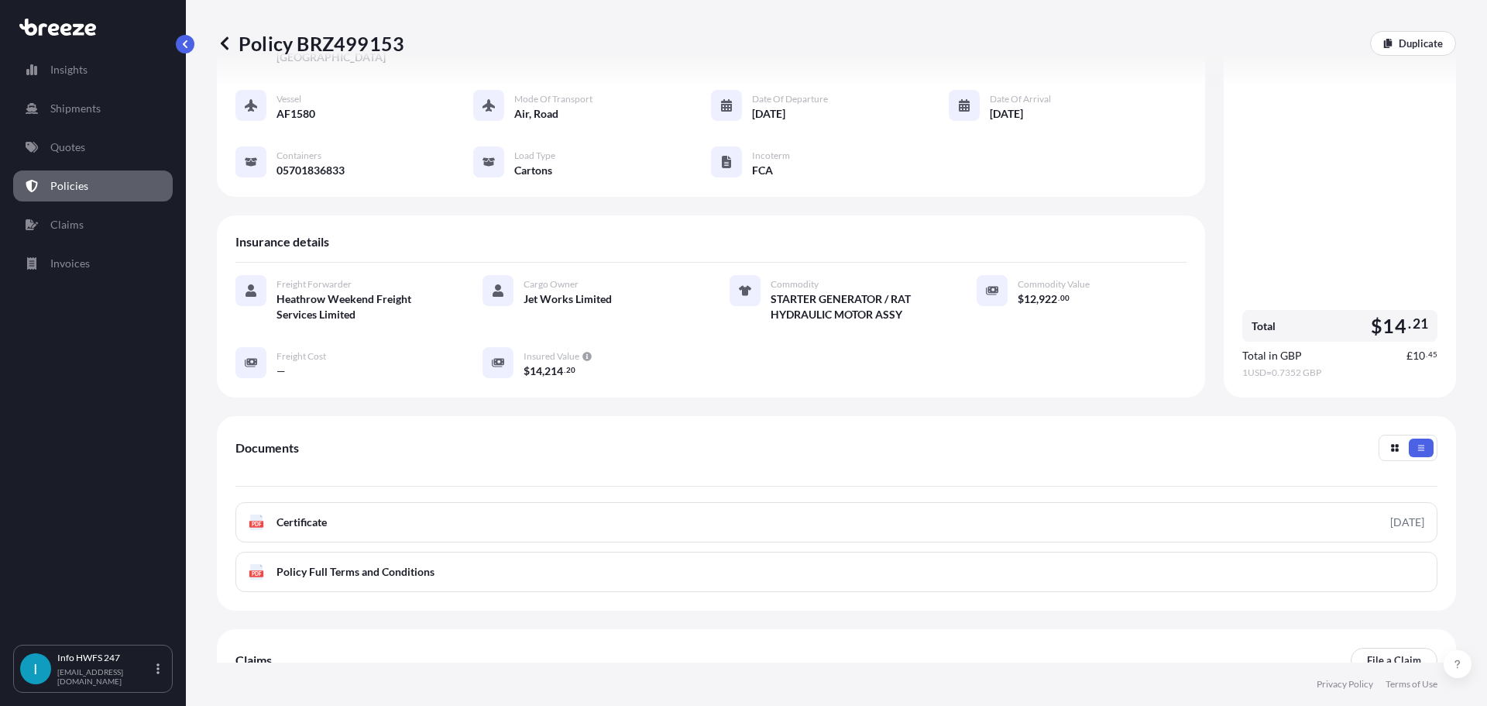
scroll to position [226, 0]
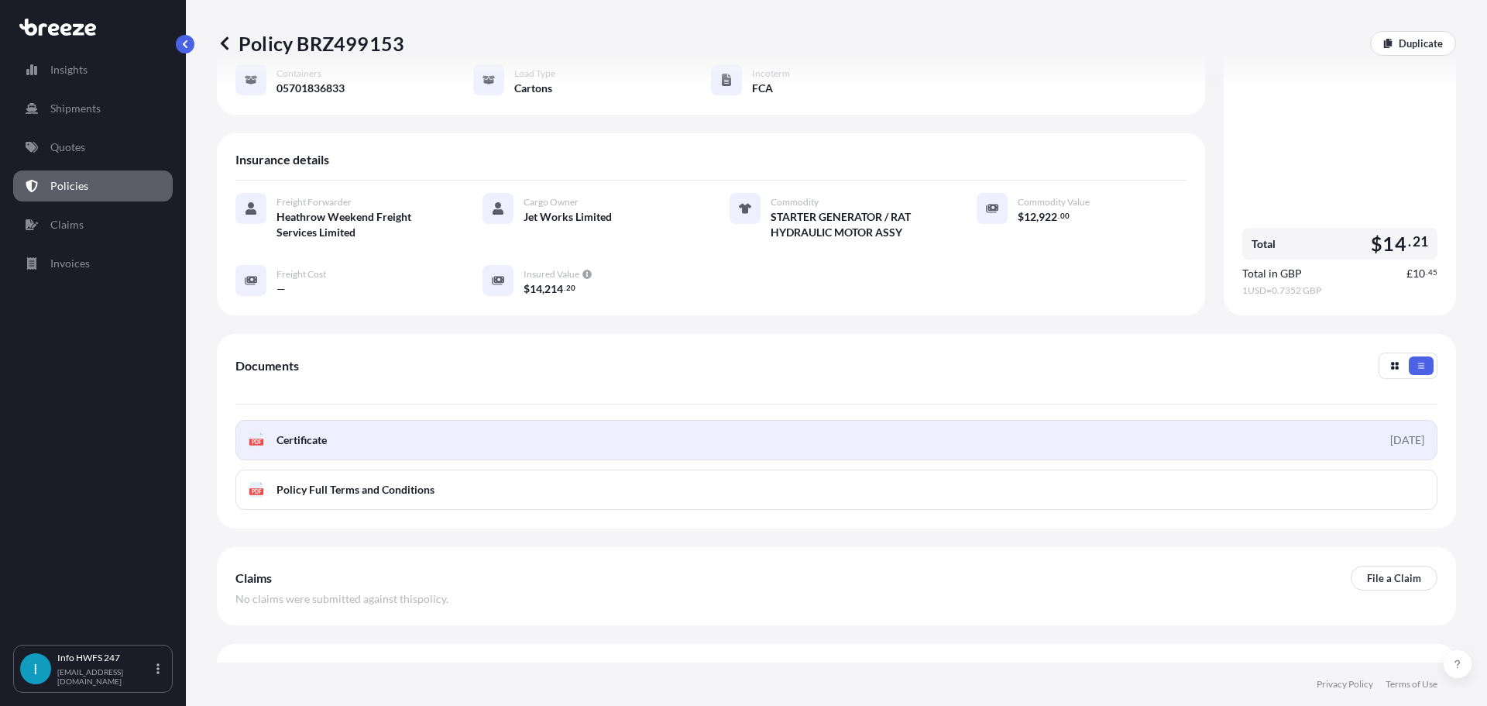
click at [315, 425] on link "PDF Certificate [DATE]" at bounding box center [836, 440] width 1202 height 40
